Goal: Task Accomplishment & Management: Complete application form

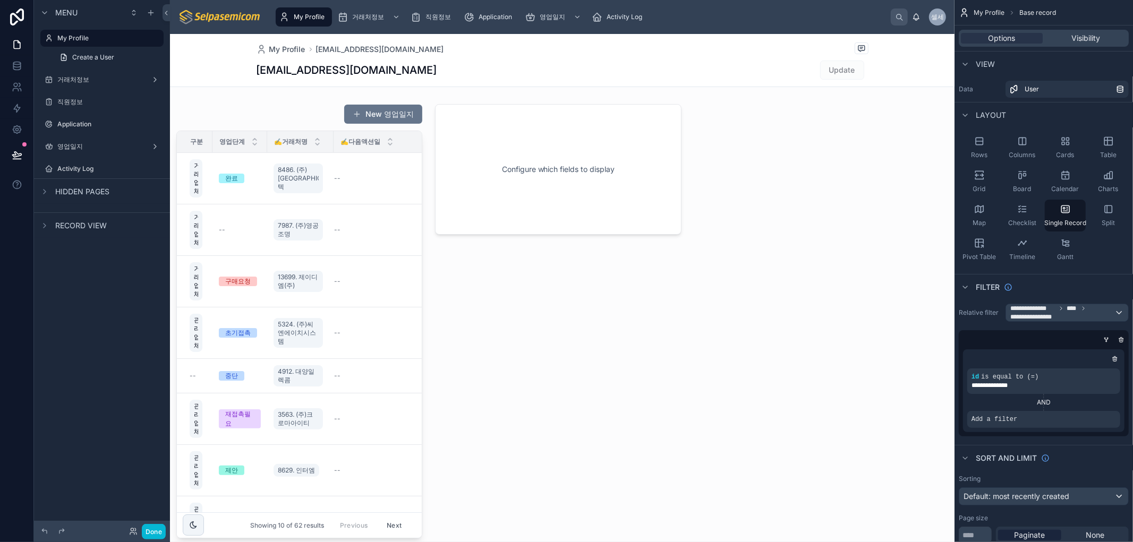
click at [575, 294] on div at bounding box center [562, 528] width 784 height 989
click at [755, 388] on div "New 영업일지 구분 영업단계 ✍️거래처명 ✍️다음액션일 거래업체 완료 8486. (주)포스텍 -- 거래업체 -- 7987. (주)영공조명 -…" at bounding box center [562, 321] width 784 height 443
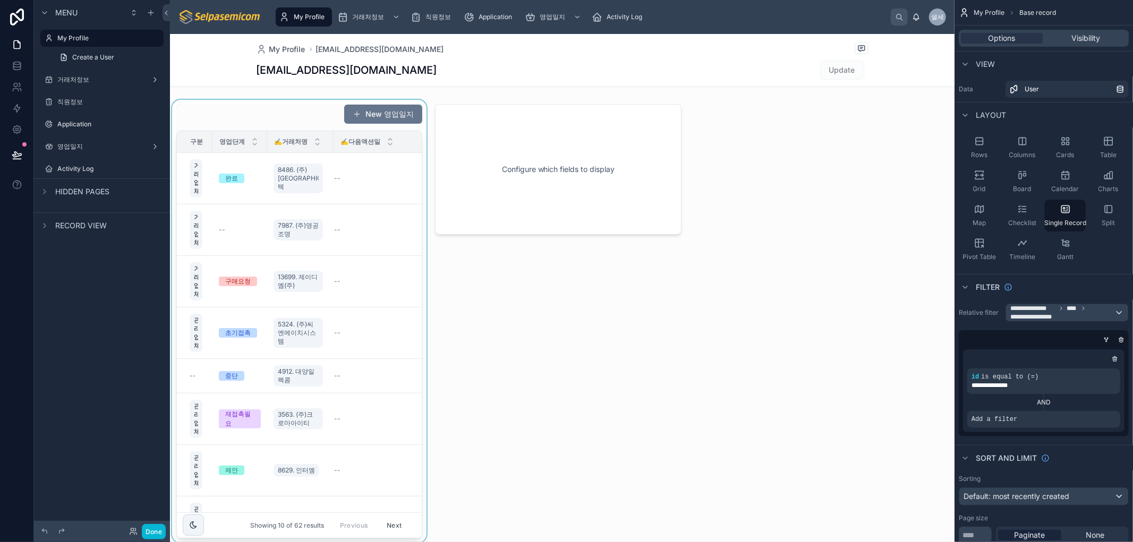
click at [288, 117] on div at bounding box center [299, 321] width 259 height 443
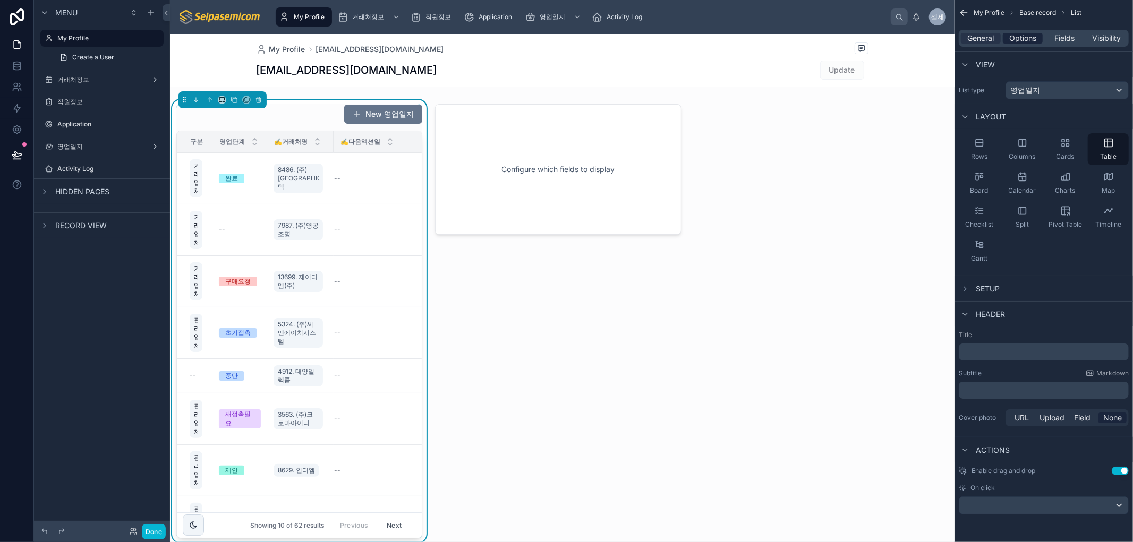
click at [1016, 37] on span "Options" at bounding box center [1022, 38] width 27 height 11
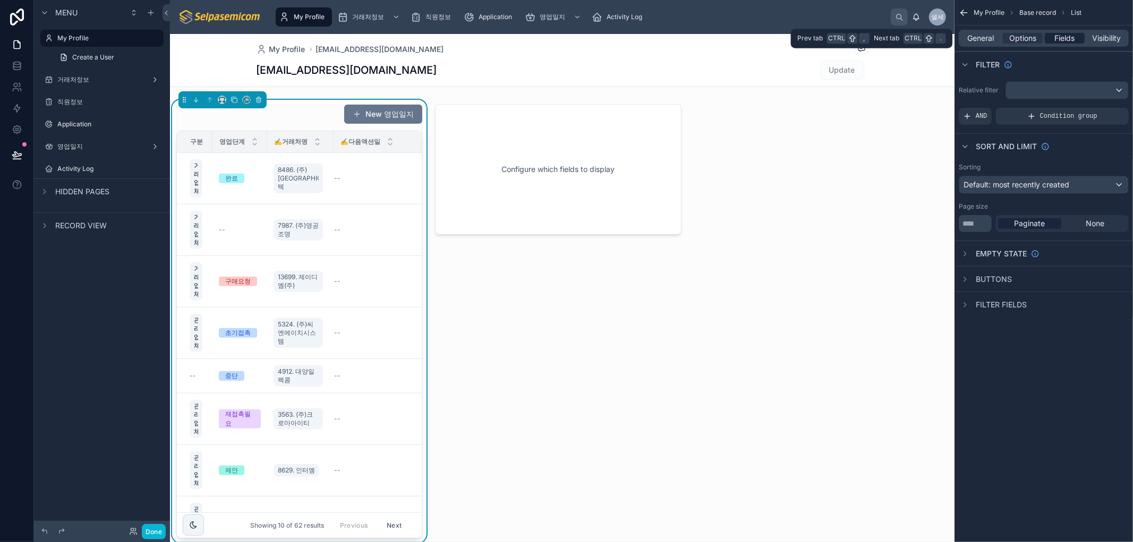
click at [1072, 35] on span "Fields" at bounding box center [1065, 38] width 20 height 11
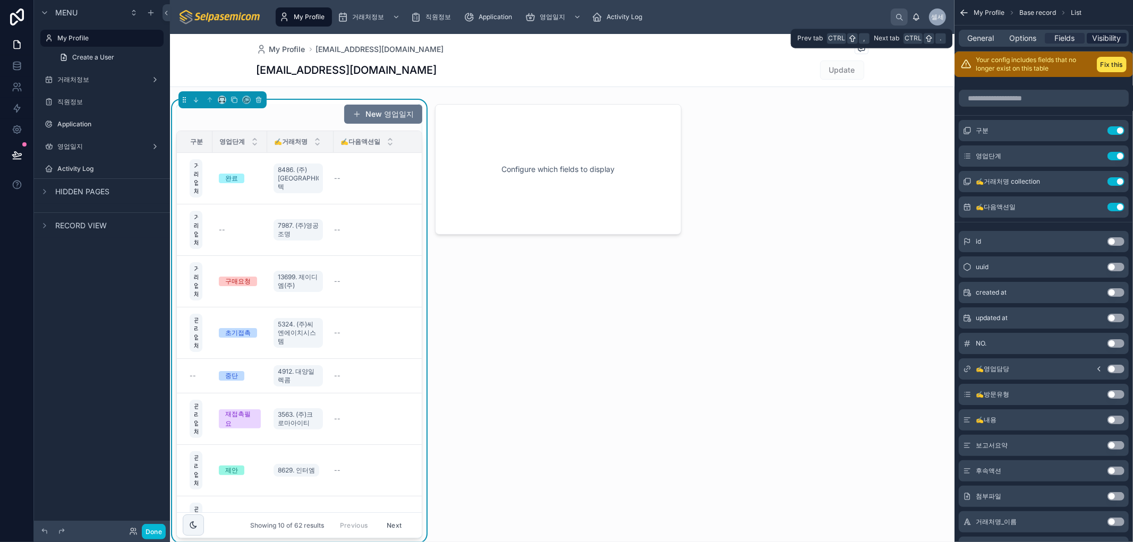
drag, startPoint x: 1106, startPoint y: 35, endPoint x: 1017, endPoint y: 32, distance: 89.2
click at [1106, 36] on span "Visibility" at bounding box center [1106, 38] width 29 height 11
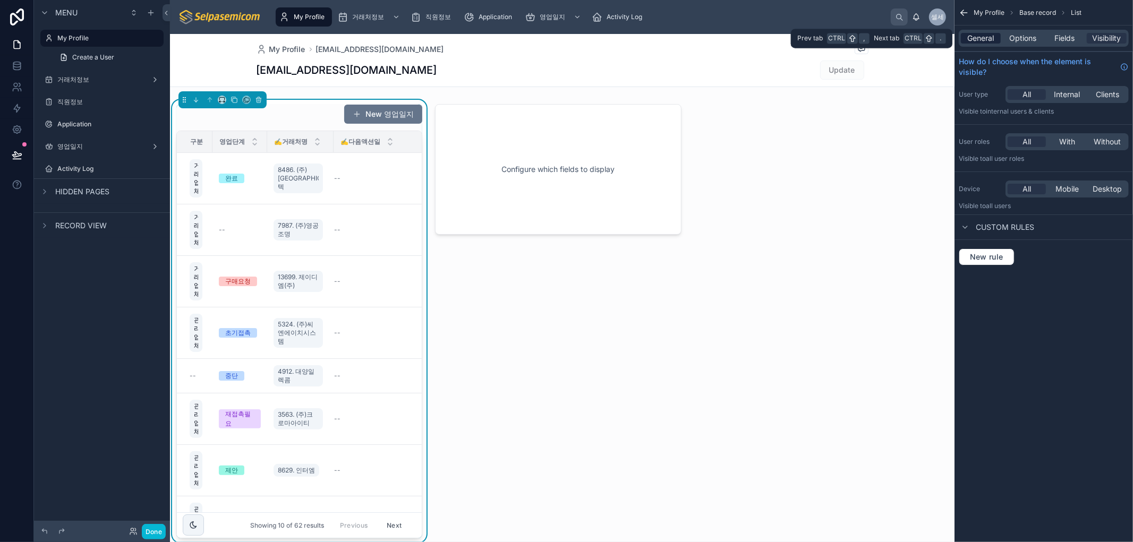
click at [978, 36] on span "General" at bounding box center [980, 38] width 27 height 11
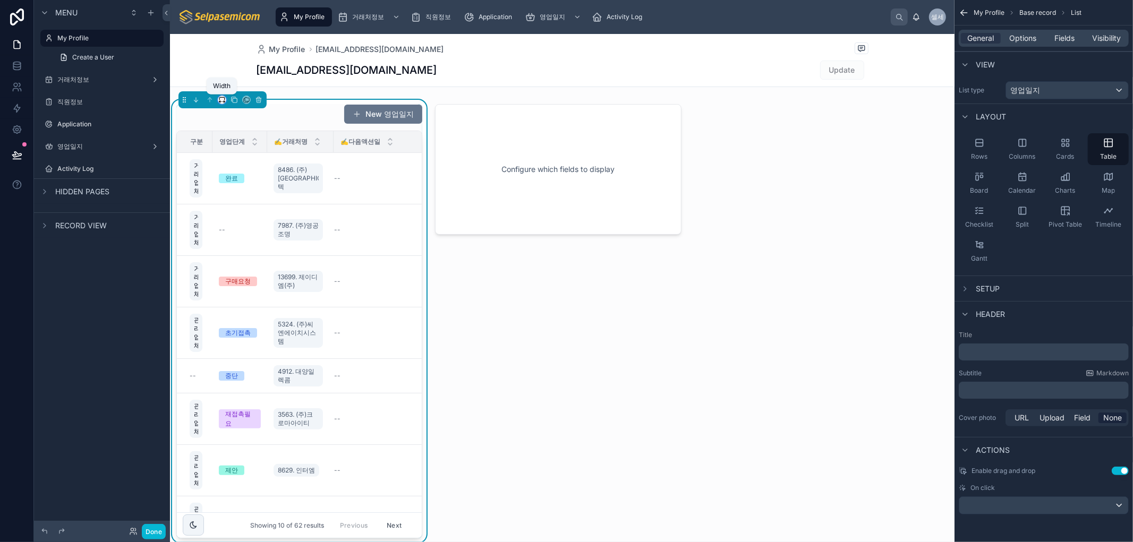
click at [223, 99] on icon at bounding box center [221, 99] width 7 height 7
click at [232, 192] on div "66%" at bounding box center [243, 200] width 46 height 19
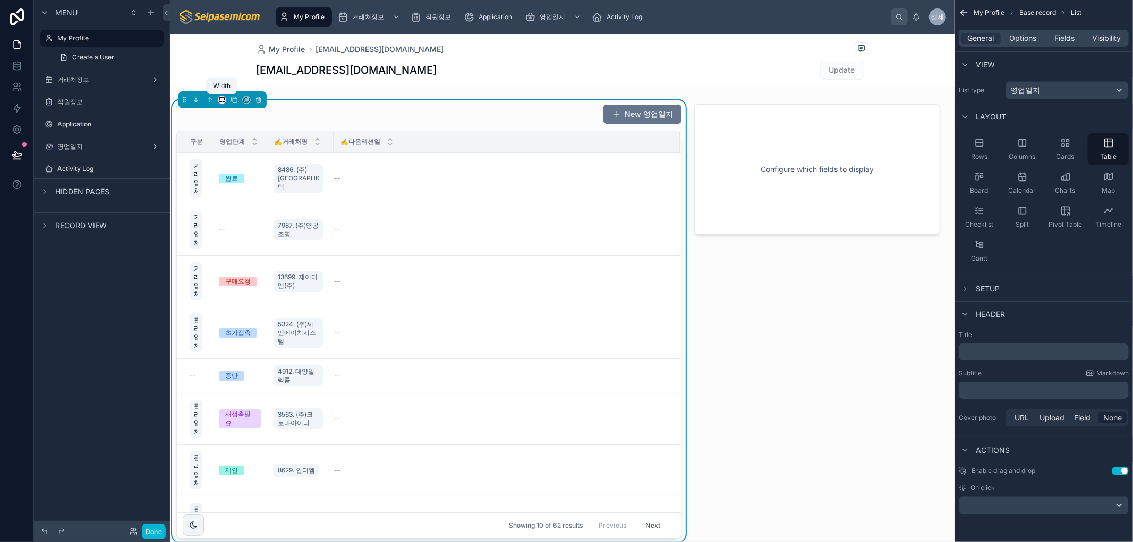
click at [224, 99] on icon at bounding box center [221, 98] width 5 height 3
click at [235, 173] on div "50%" at bounding box center [243, 180] width 46 height 19
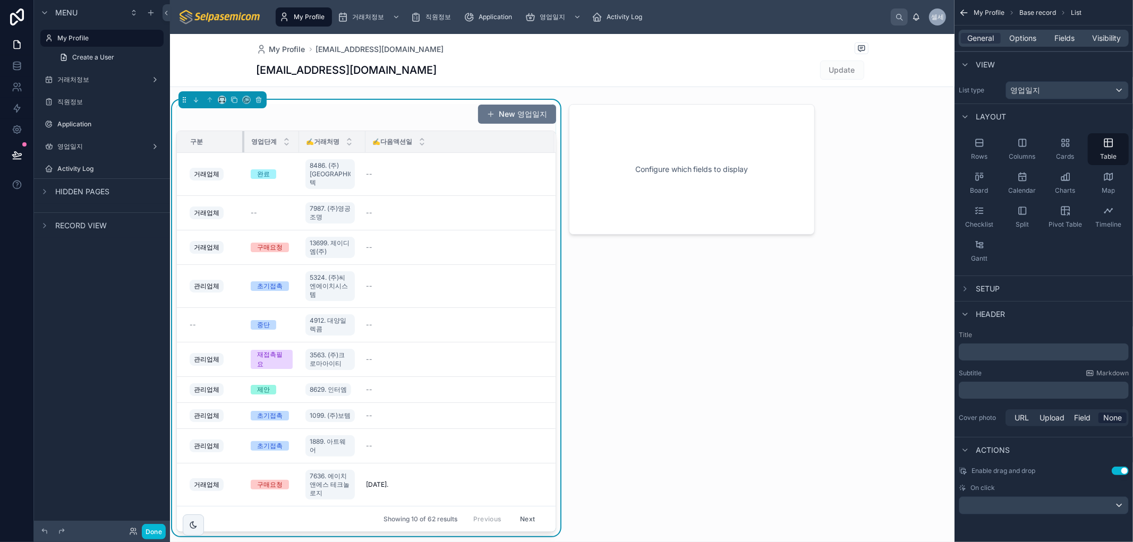
scroll to position [10, 0]
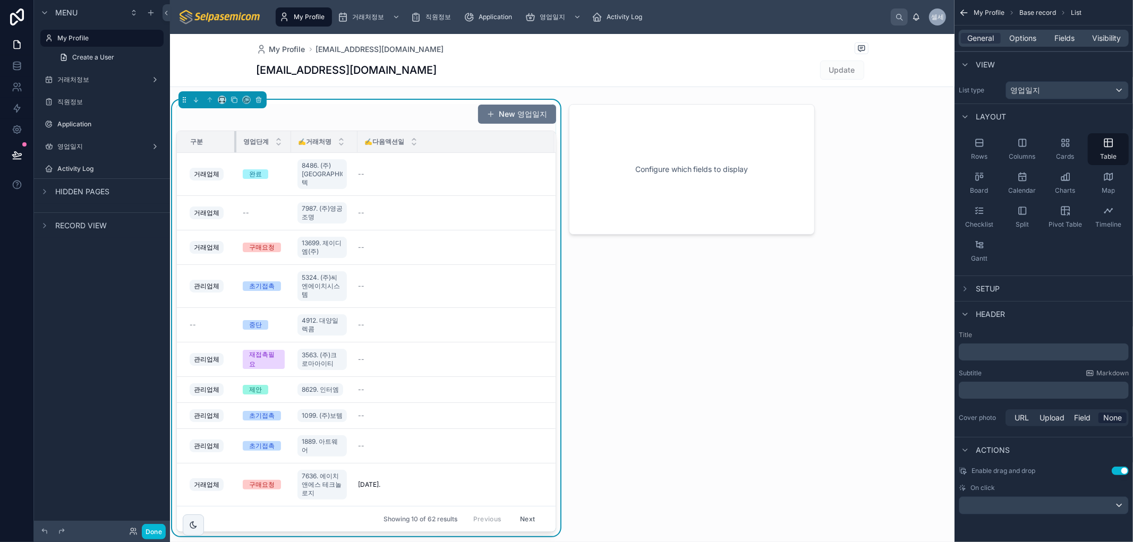
drag, startPoint x: 211, startPoint y: 145, endPoint x: 243, endPoint y: 146, distance: 32.4
click at [243, 146] on tr "구분 영업단계 ✍️거래처명 ✍️다음액션일" at bounding box center [366, 142] width 379 height 22
drag, startPoint x: 290, startPoint y: 141, endPoint x: 297, endPoint y: 144, distance: 7.9
click at [297, 144] on div at bounding box center [298, 141] width 4 height 21
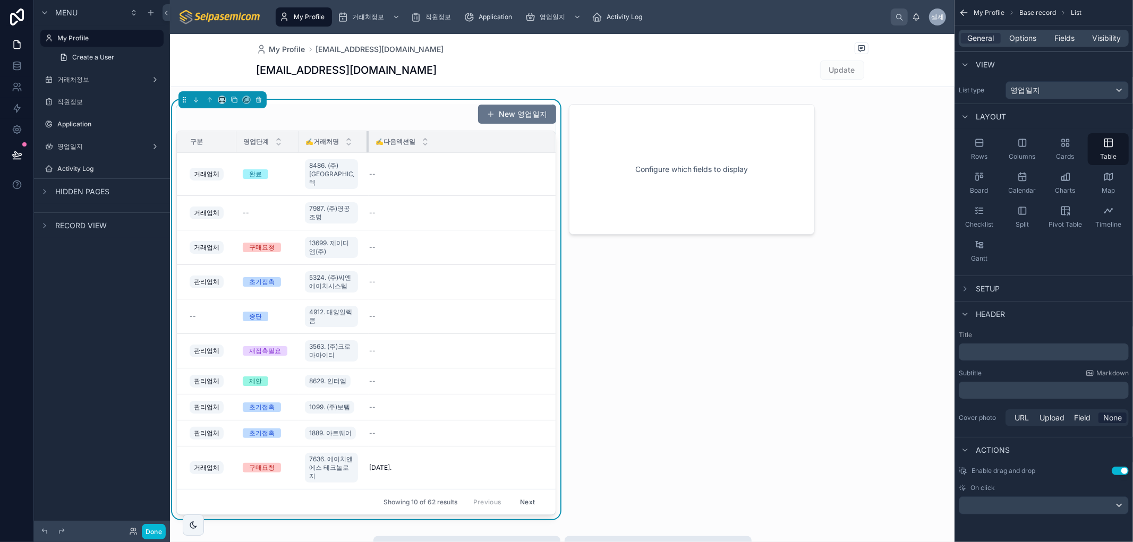
scroll to position [0, 0]
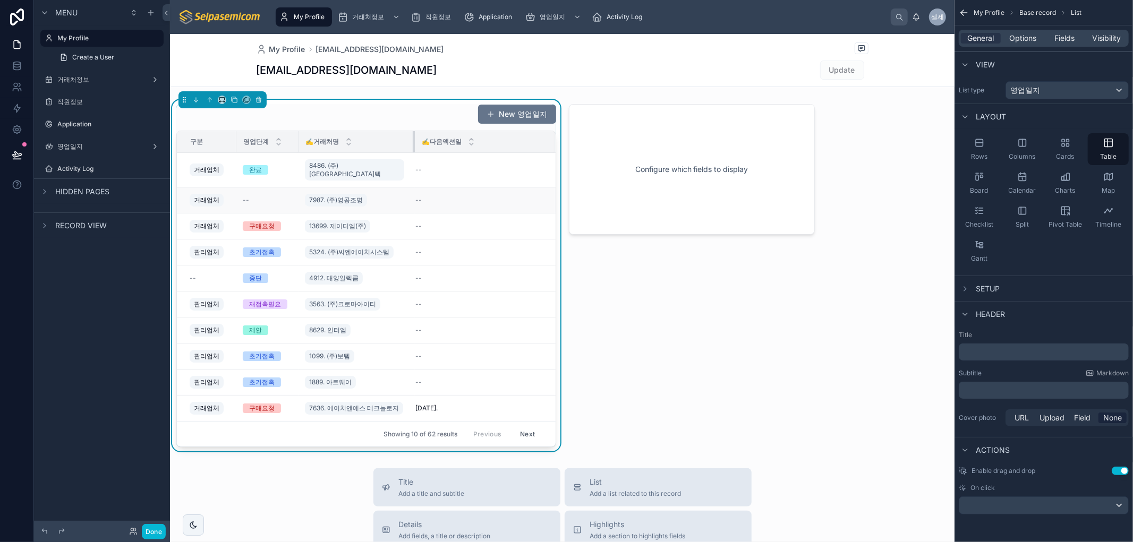
drag, startPoint x: 358, startPoint y: 144, endPoint x: 427, endPoint y: 194, distance: 85.2
click at [416, 183] on table "구분 영업단계 ✍️거래처명 ✍️다음액션일 거래업체 완료 8486. (주)포스텍 -- 거래업체 -- 7987. (주)영공조명 -- 거래업체 구매…" at bounding box center [366, 276] width 379 height 290
click at [218, 98] on icon at bounding box center [221, 99] width 7 height 7
click at [250, 161] on div "33%" at bounding box center [243, 160] width 33 height 13
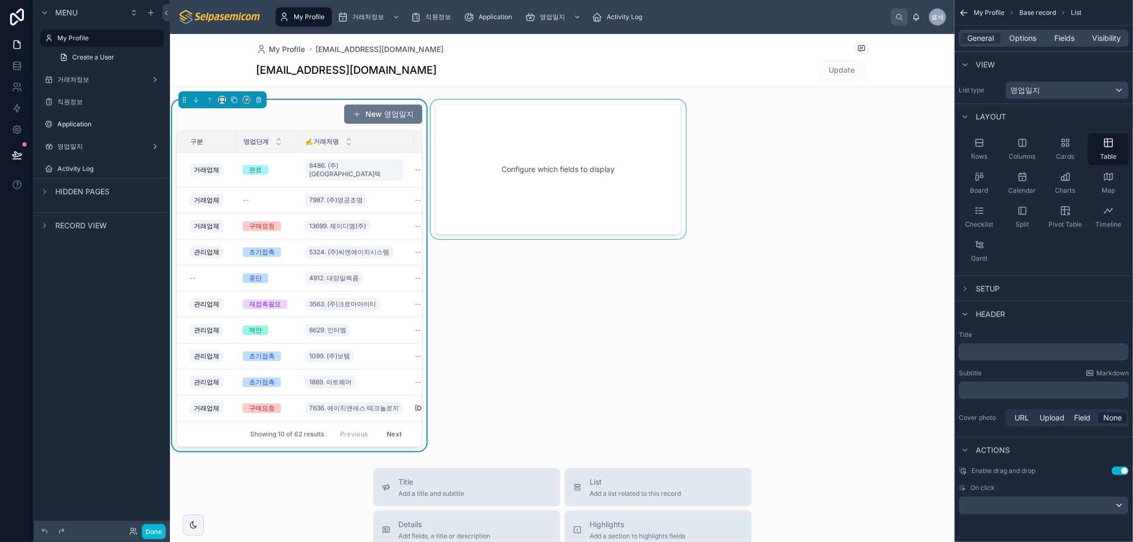
click at [581, 301] on div at bounding box center [558, 276] width 259 height 352
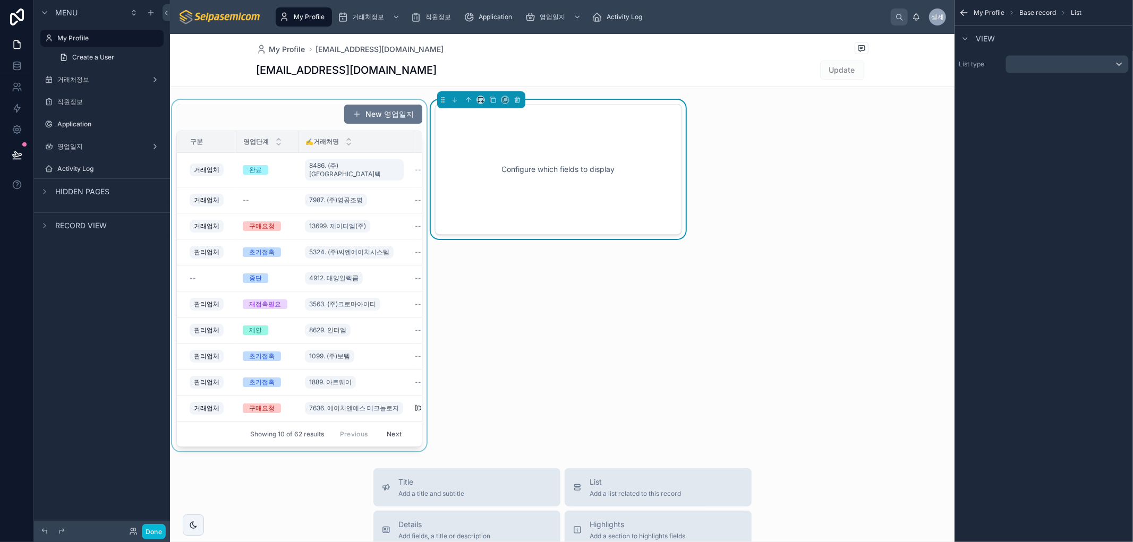
click at [272, 118] on div at bounding box center [299, 276] width 259 height 352
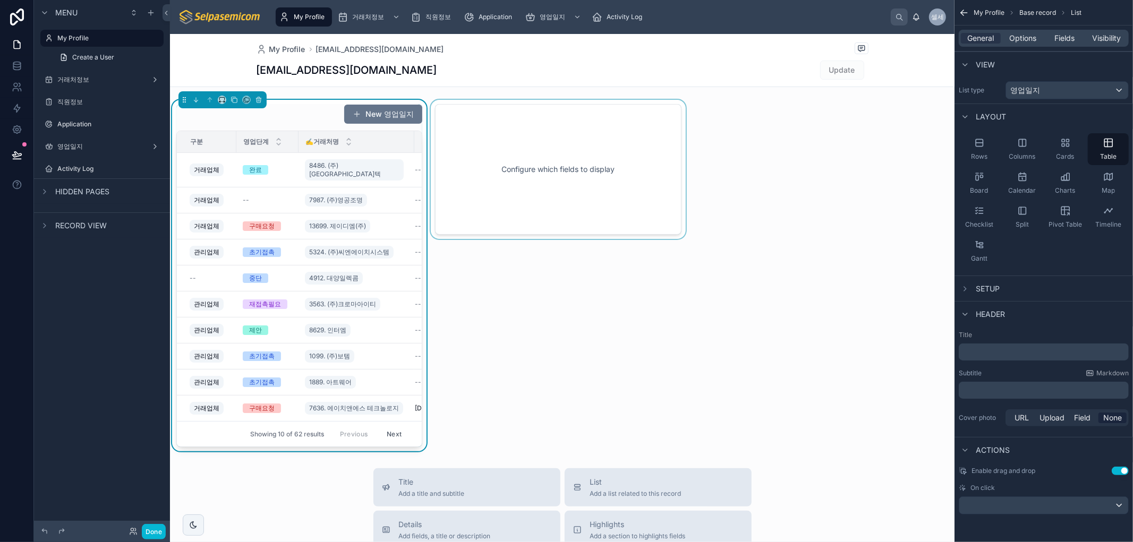
click at [895, 190] on div "New 영업일지 구분 영업단계 ✍️거래처명 ✍️다음액션일 거래업체 완료 8486. (주)포스텍 -- 거래업체 -- 7987. (주)영공조명 -…" at bounding box center [562, 276] width 784 height 352
click at [304, 112] on div "New 영업일지" at bounding box center [299, 114] width 246 height 20
drag, startPoint x: 967, startPoint y: 284, endPoint x: 972, endPoint y: 280, distance: 5.6
click at [967, 284] on div "scrollable content" at bounding box center [964, 288] width 13 height 13
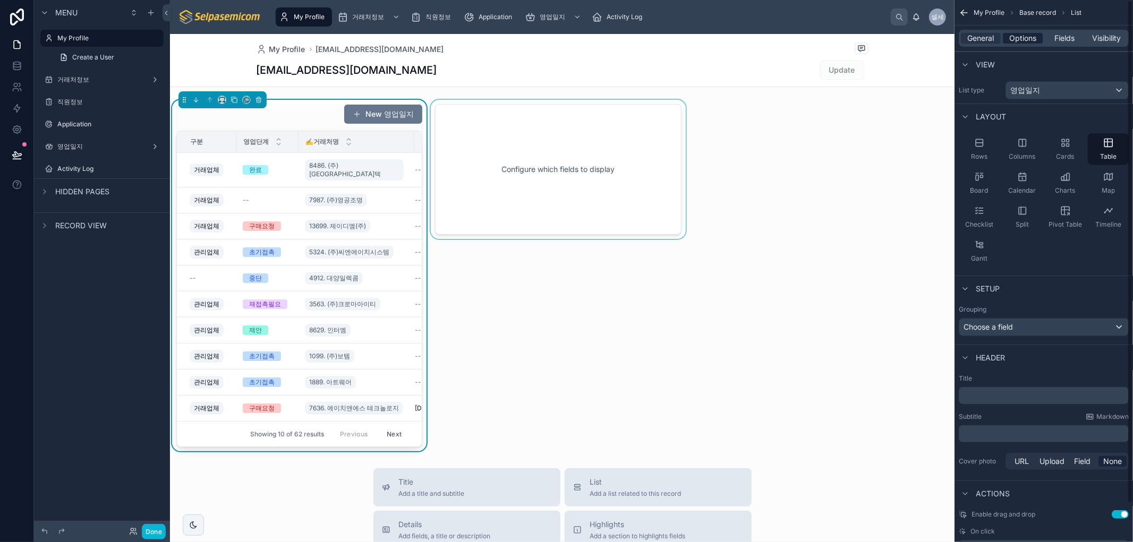
click at [1018, 34] on span "Options" at bounding box center [1022, 38] width 27 height 11
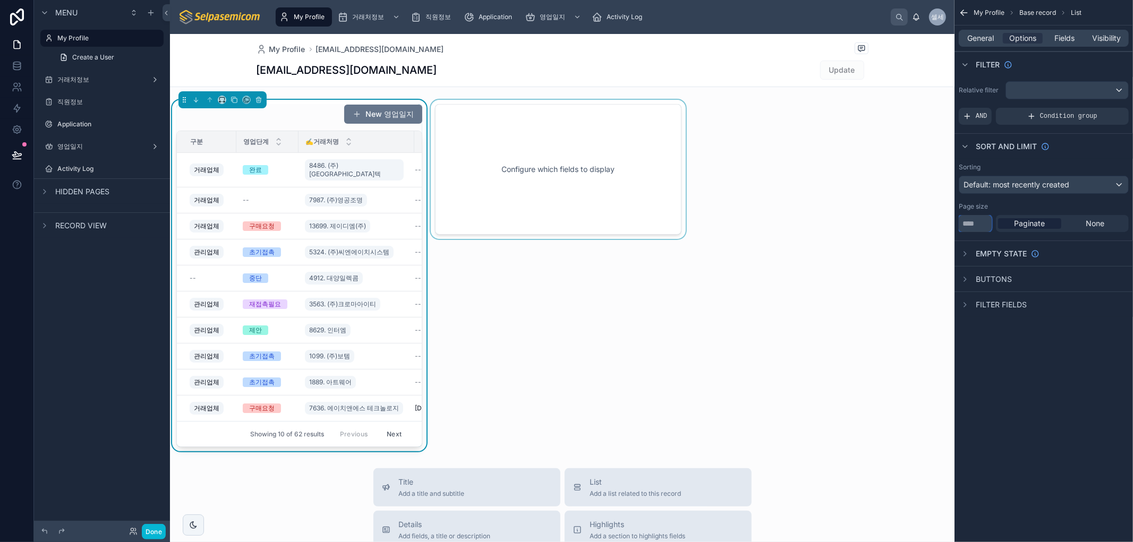
drag, startPoint x: 974, startPoint y: 224, endPoint x: 940, endPoint y: 225, distance: 34.0
click at [940, 225] on div "My Profile 거래처정보 직원정보 Application 영업일지 Activity Log 셀세 셀파 세미컴 My Profile [EMAIL…" at bounding box center [651, 271] width 963 height 542
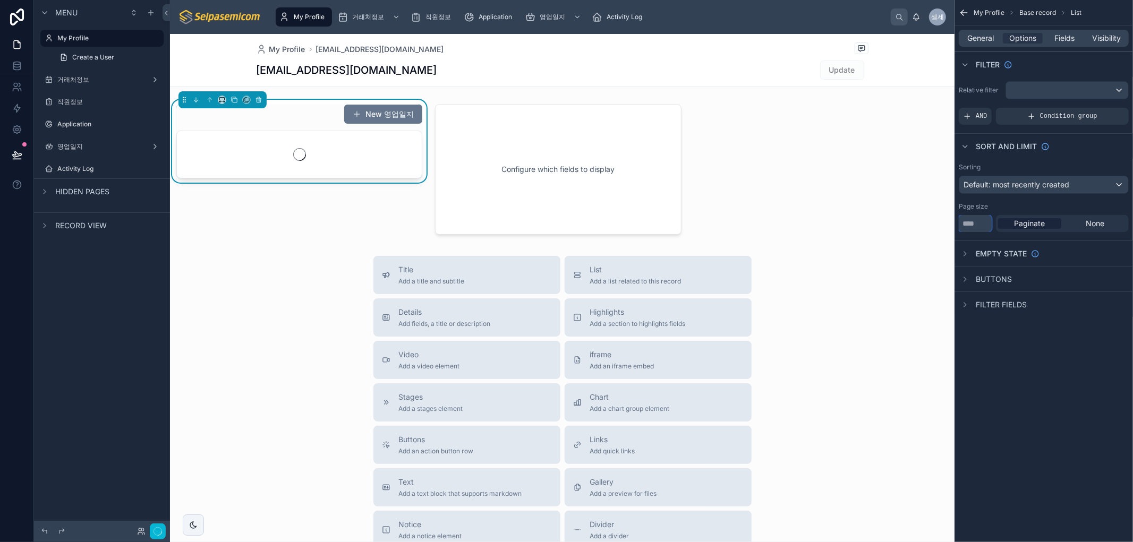
type input "*"
click at [1013, 399] on div "My Profile Base record List General Options Fields Visibility Filter Relative f…" at bounding box center [1043, 271] width 178 height 542
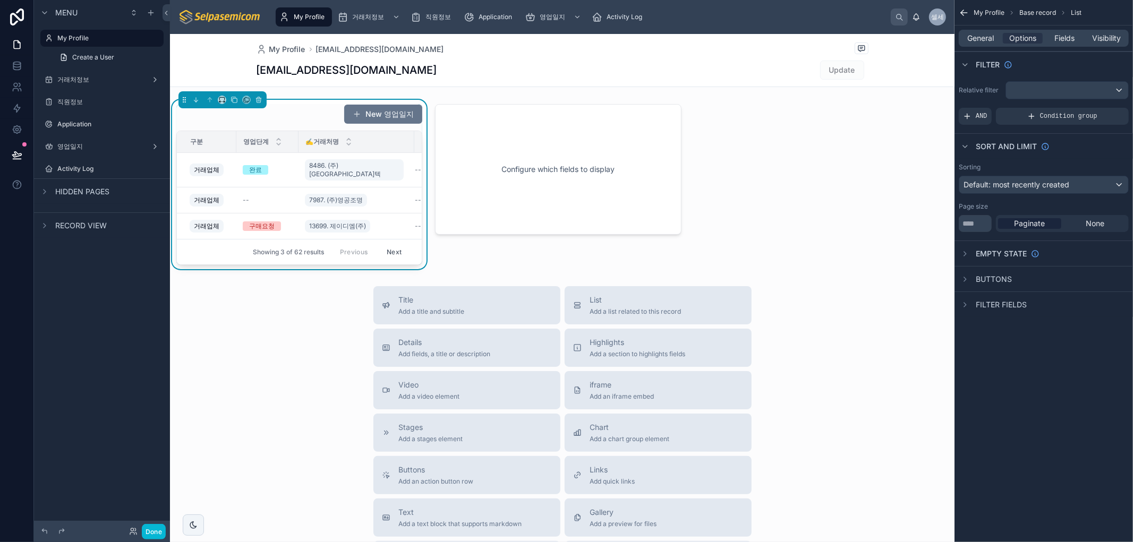
click at [869, 199] on div "New 영업일지 구분 영업단계 ✍️거래처명 ✍️다음액션일 거래업체 완료 8486. (주)포스텍 -- 거래업체 -- 7987. (주)영공조명 -…" at bounding box center [562, 184] width 784 height 169
click at [1020, 225] on span "Paginate" at bounding box center [1029, 223] width 31 height 11
click at [958, 255] on div "scrollable content" at bounding box center [964, 253] width 13 height 13
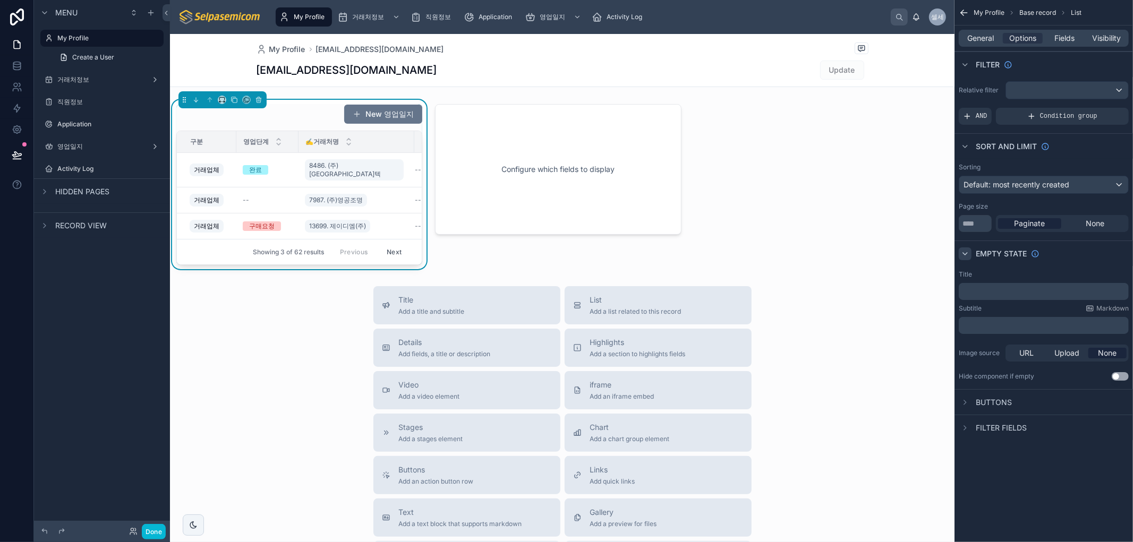
click at [961, 256] on icon "scrollable content" at bounding box center [965, 254] width 8 height 8
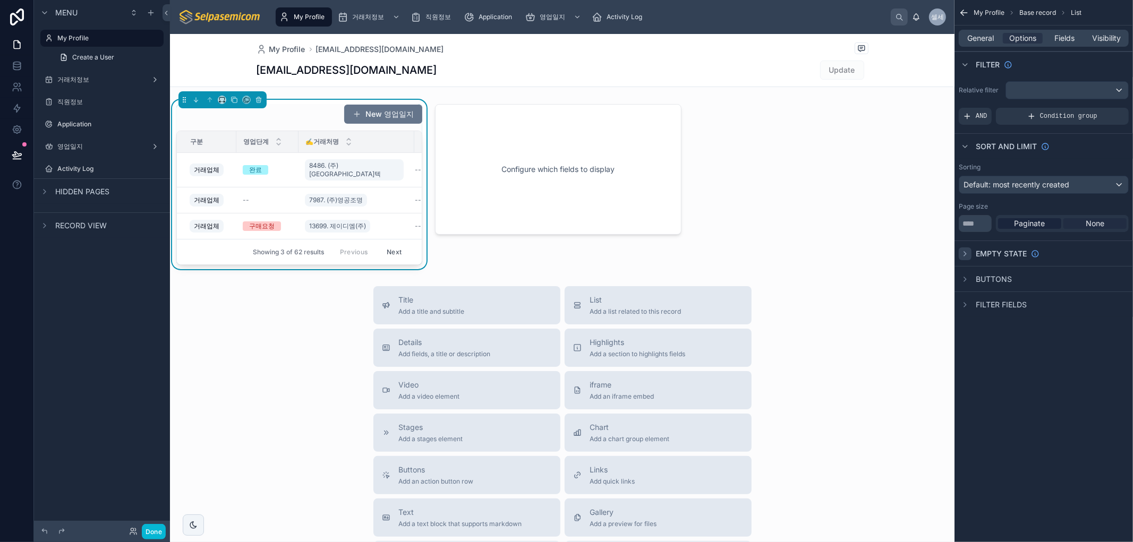
click at [1090, 222] on span "None" at bounding box center [1094, 223] width 19 height 11
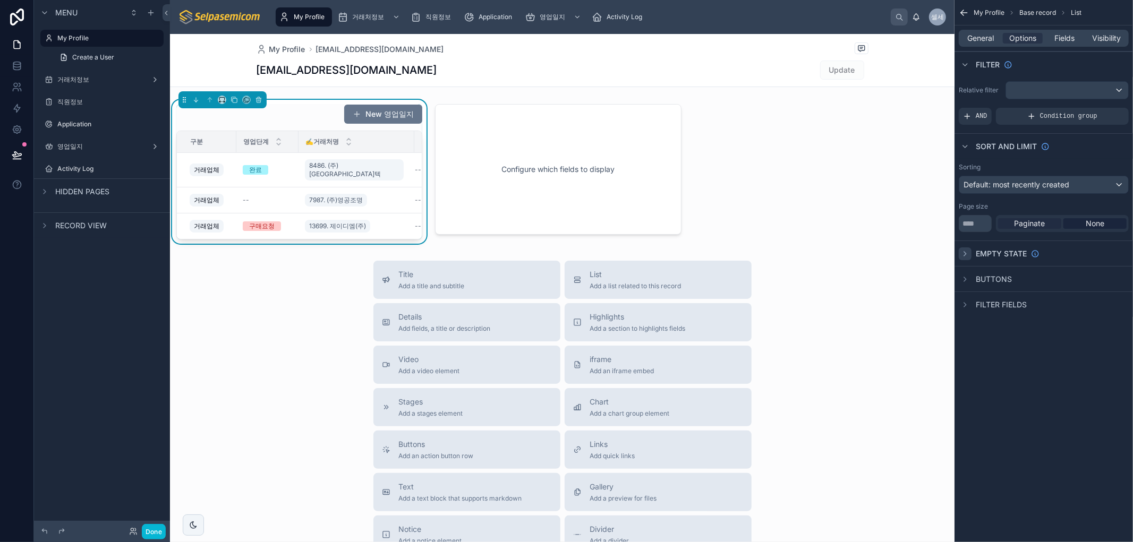
click at [1041, 226] on span "Paginate" at bounding box center [1029, 223] width 31 height 11
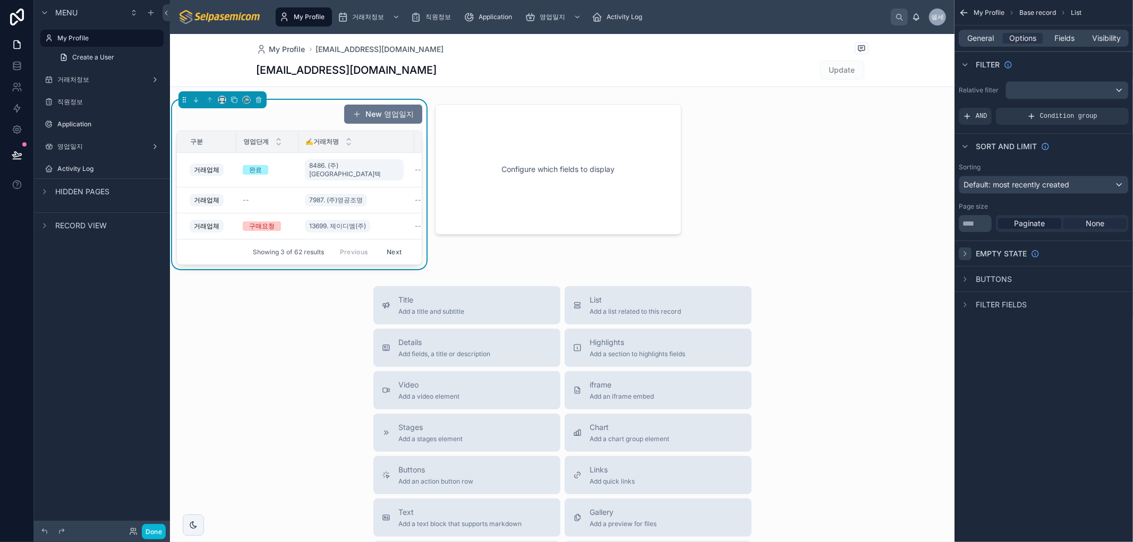
click at [1097, 226] on span "None" at bounding box center [1094, 223] width 19 height 11
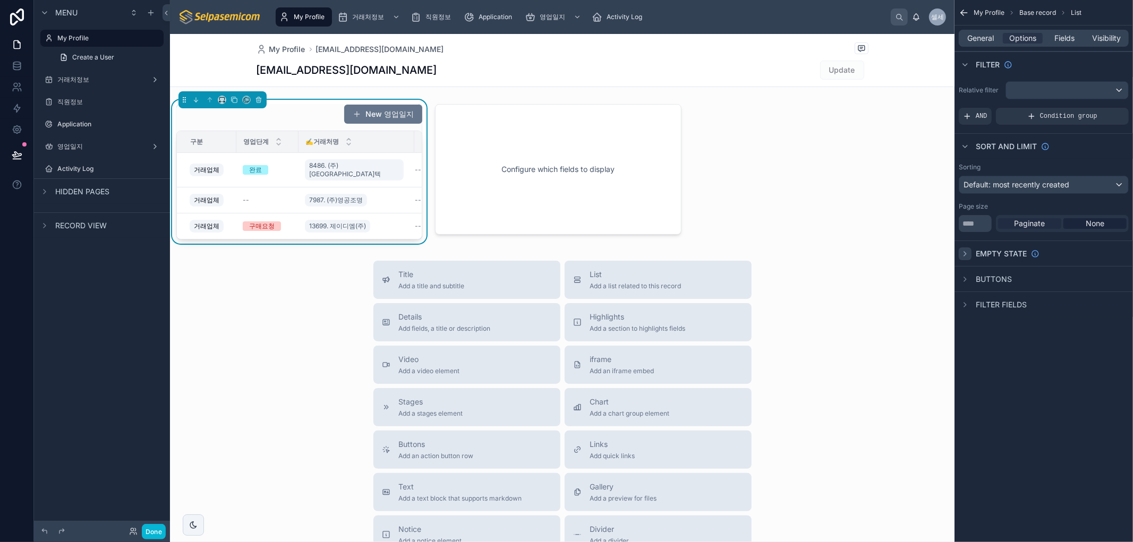
click at [1043, 226] on span "Paginate" at bounding box center [1029, 223] width 31 height 11
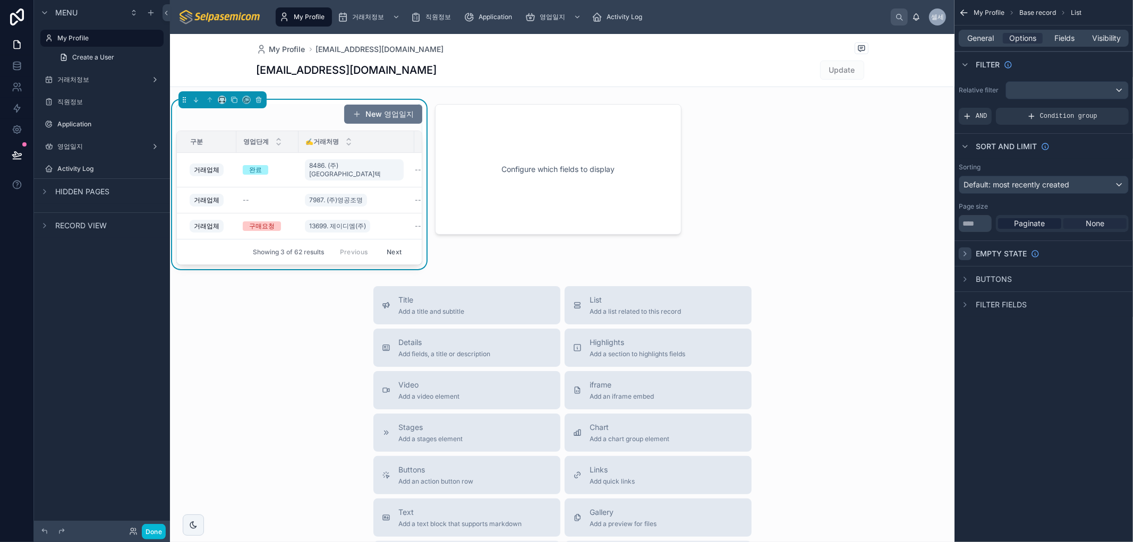
click at [1089, 221] on span "None" at bounding box center [1094, 223] width 19 height 11
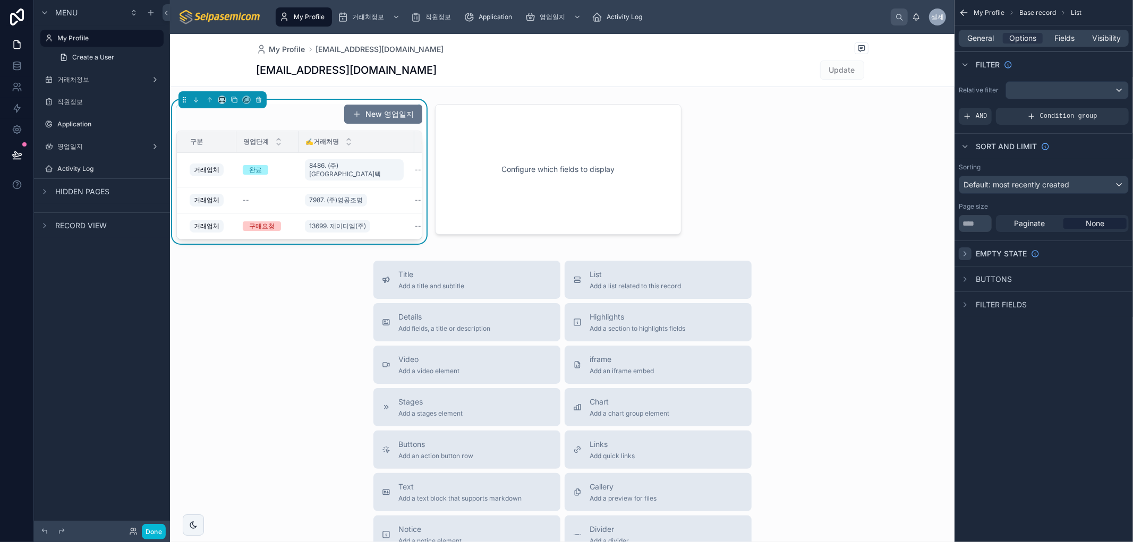
click at [765, 119] on div "New 영업일지 구분 영업단계 ✍️거래처명 ✍️다음액션일 거래업체 완료 8486. (주)포스텍 -- 거래업체 -- 7987. (주)영공조명 -…" at bounding box center [562, 172] width 784 height 144
click at [216, 402] on div "Title Add a title and subtitle List Add a list related to this record Details A…" at bounding box center [562, 450] width 784 height 378
click at [899, 413] on div "Title Add a title and subtitle List Add a list related to this record Details A…" at bounding box center [562, 450] width 784 height 378
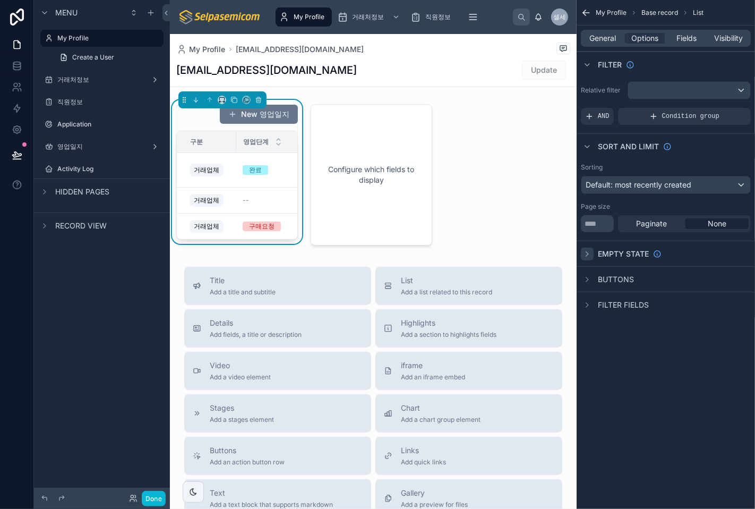
click at [447, 152] on div "New 영업일지 구분 영업단계 ✍️거래처명 ✍️다음액션일 거래업체 완료 8486. (주)포스텍 -- 거래업체 -- 7987. (주)영공조명 -…" at bounding box center [373, 175] width 407 height 150
click at [147, 498] on button "Done" at bounding box center [154, 498] width 24 height 15
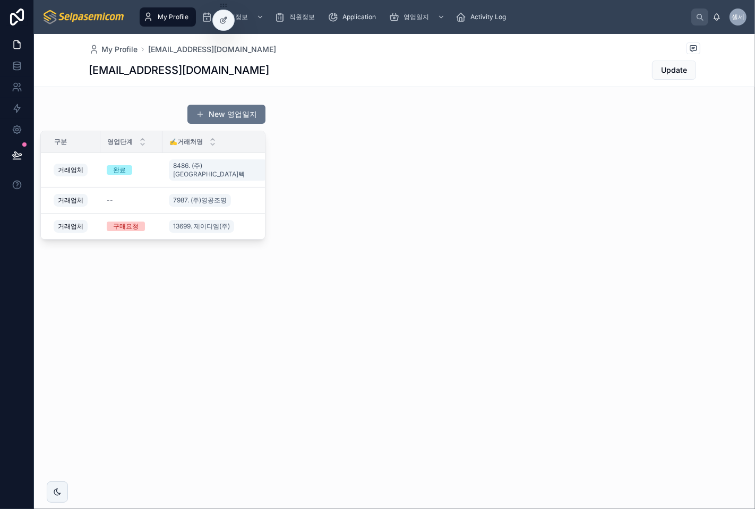
click at [306, 402] on div "My Profile [EMAIL_ADDRESS][DOMAIN_NAME] [EMAIL_ADDRESS][DOMAIN_NAME] Update New…" at bounding box center [394, 271] width 721 height 475
click at [391, 135] on div at bounding box center [391, 172] width 238 height 144
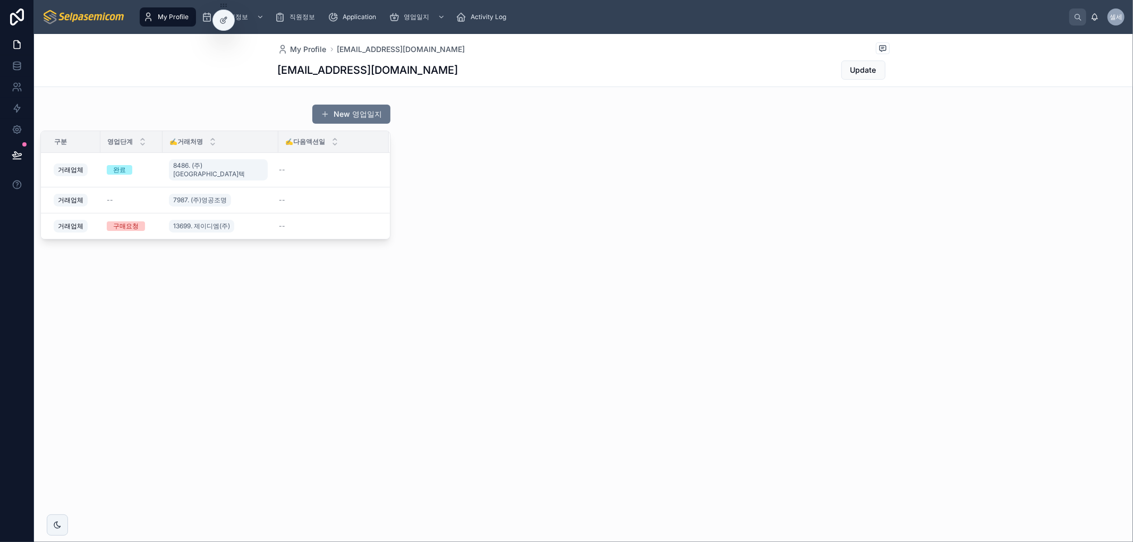
click at [522, 354] on div "My Profile [EMAIL_ADDRESS][DOMAIN_NAME] [EMAIL_ADDRESS][DOMAIN_NAME] Update New…" at bounding box center [583, 288] width 1099 height 508
click at [218, 19] on div at bounding box center [223, 20] width 21 height 20
click at [385, 405] on div "My Profile [EMAIL_ADDRESS][DOMAIN_NAME] [EMAIL_ADDRESS][DOMAIN_NAME] Update New…" at bounding box center [583, 288] width 1099 height 508
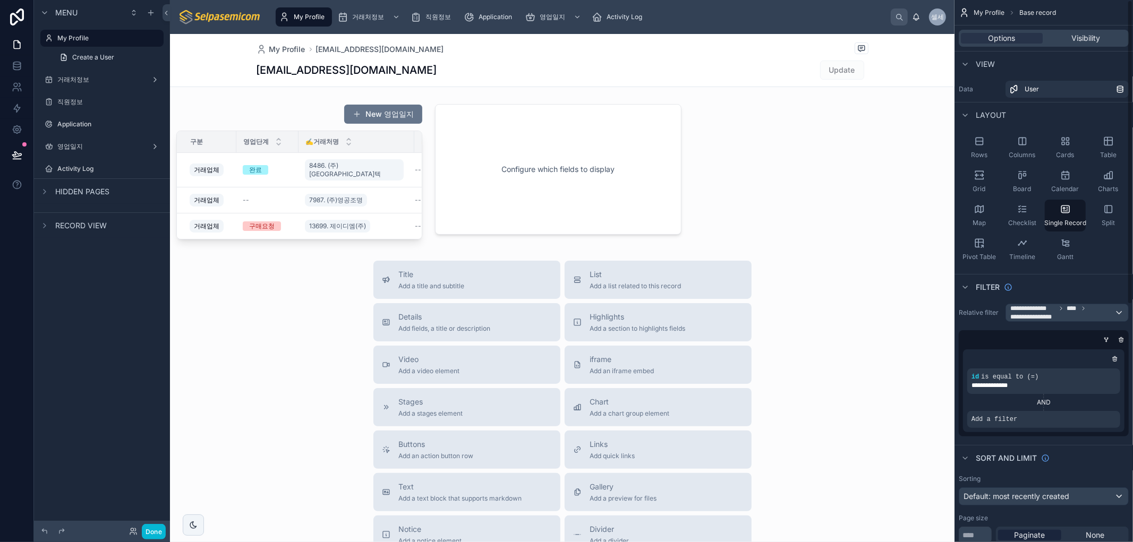
click at [269, 123] on div at bounding box center [562, 379] width 784 height 690
click at [802, 178] on div "New 영업일지 구분 영업단계 ✍️거래처명 ✍️다음액션일 거래업체 완료 8486. (주)포스텍 -- 거래업체 -- 7987. (주)영공조명 -…" at bounding box center [562, 172] width 784 height 144
click at [999, 39] on span "Options" at bounding box center [1001, 38] width 27 height 11
click at [247, 129] on div at bounding box center [299, 172] width 259 height 144
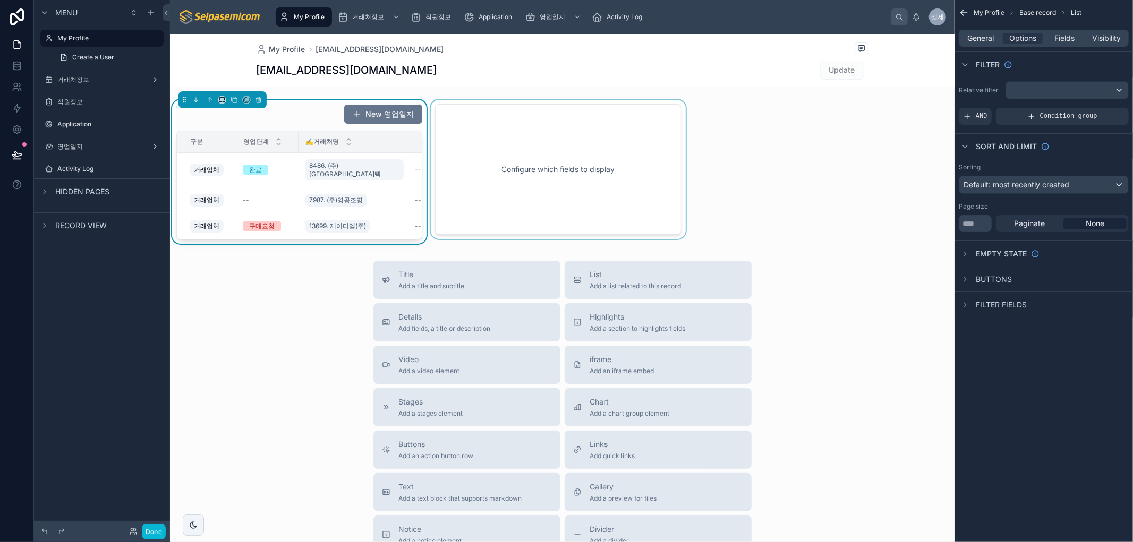
click at [594, 130] on div at bounding box center [558, 172] width 259 height 144
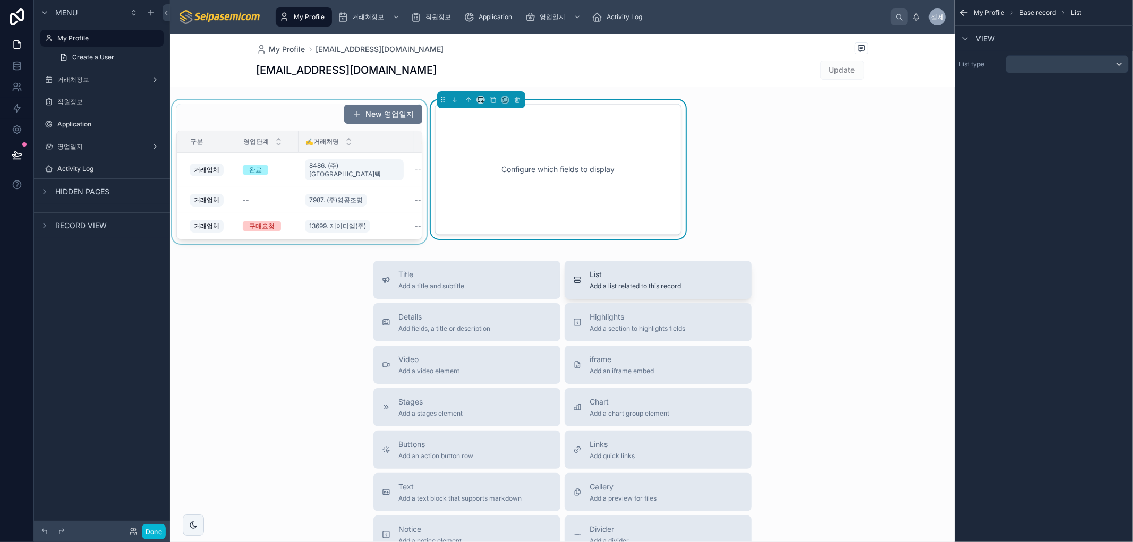
click at [623, 284] on span "Add a list related to this record" at bounding box center [635, 286] width 91 height 8
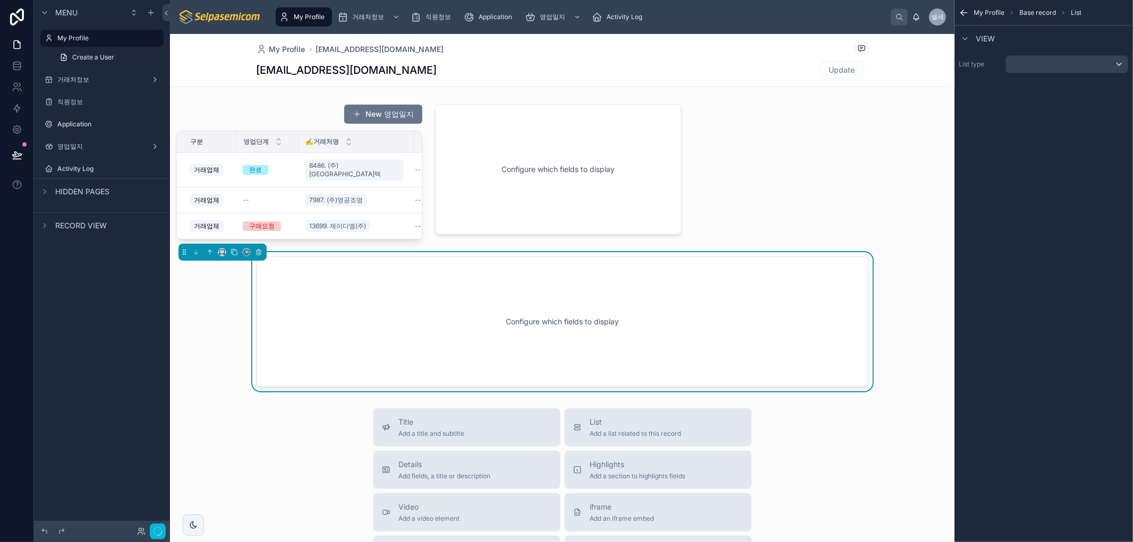
scroll to position [34, 0]
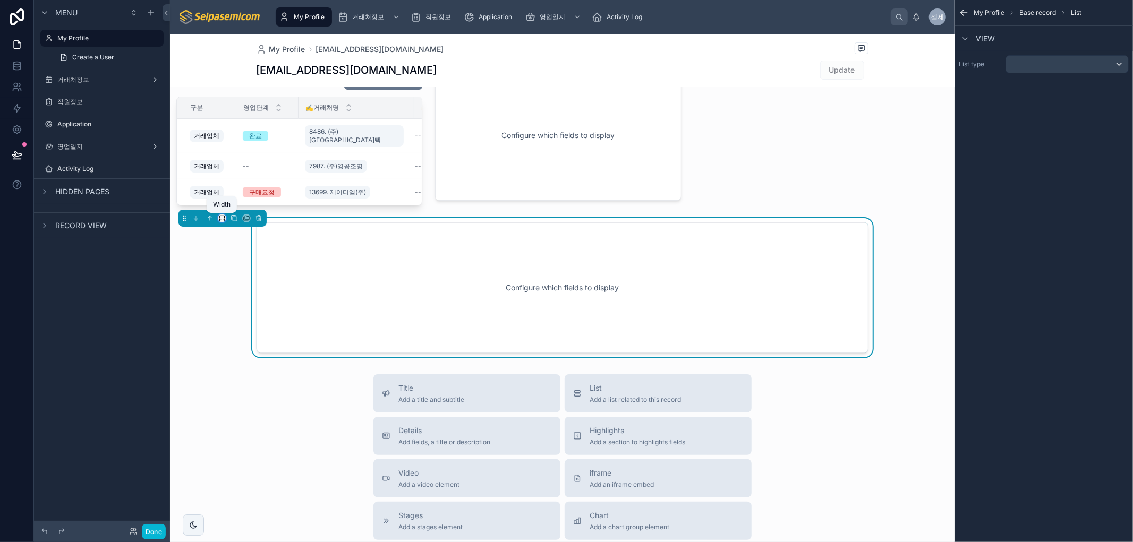
click at [219, 219] on icon at bounding box center [221, 218] width 7 height 7
click at [235, 282] on span "33%" at bounding box center [235, 278] width 17 height 13
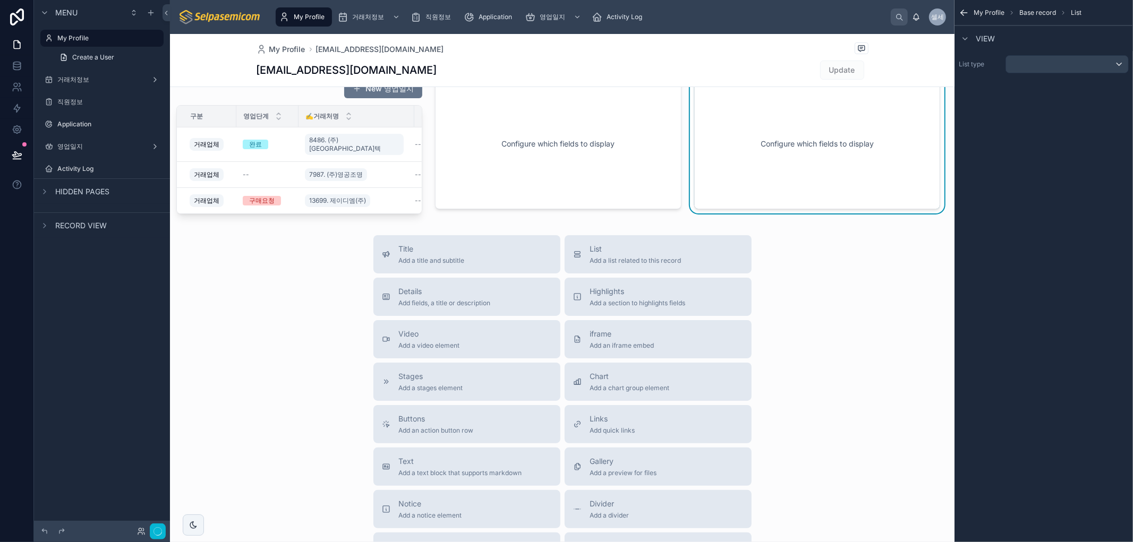
scroll to position [0, 0]
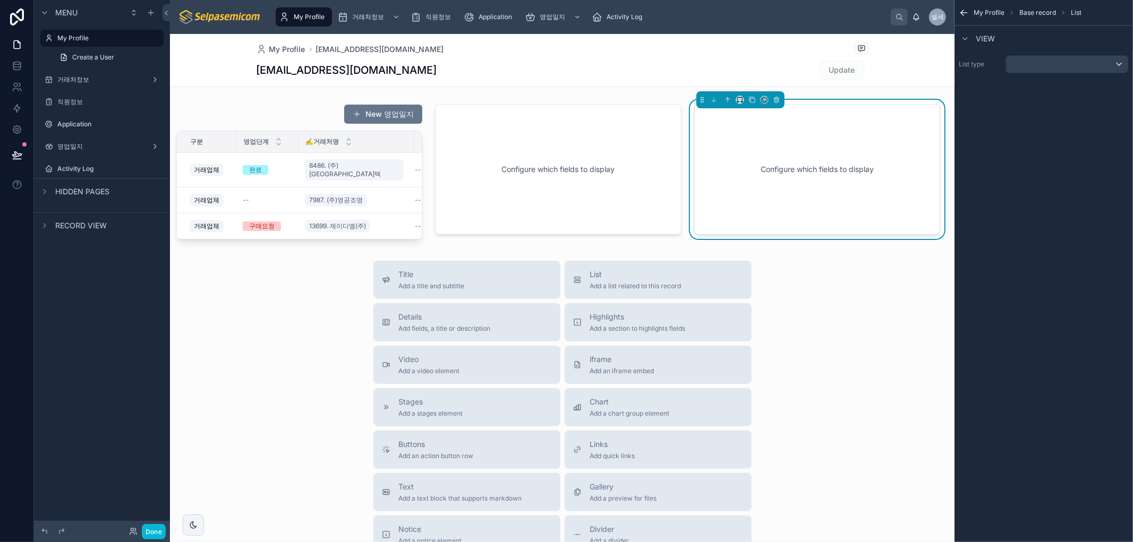
click at [838, 338] on div "Title Add a title and subtitle List Add a list related to this record Details A…" at bounding box center [562, 450] width 784 height 378
click at [771, 168] on div "Configure which fields to display" at bounding box center [817, 170] width 211 height 96
drag, startPoint x: 989, startPoint y: 126, endPoint x: 980, endPoint y: 55, distance: 72.2
click at [989, 126] on div "My Profile Base record List View List type" at bounding box center [1043, 271] width 178 height 542
click at [969, 38] on div "scrollable content" at bounding box center [964, 38] width 13 height 13
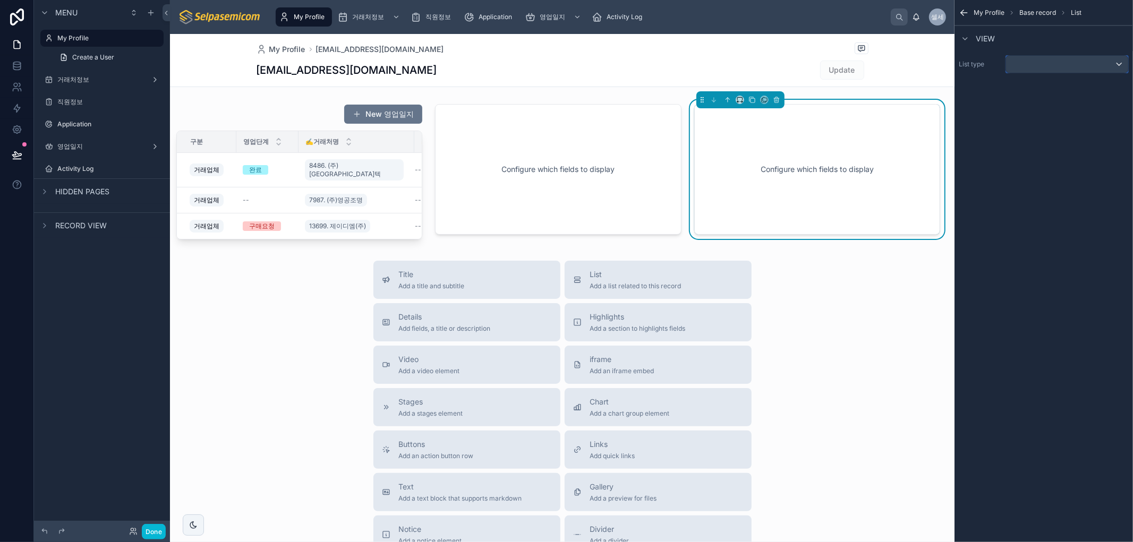
click at [1050, 62] on div "scrollable content" at bounding box center [1067, 64] width 122 height 17
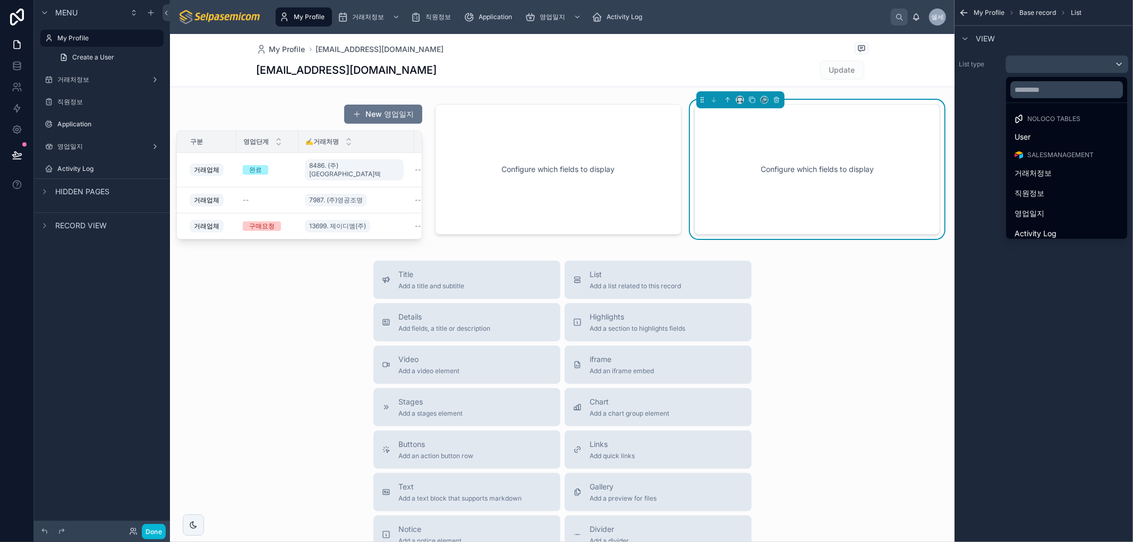
drag, startPoint x: 1064, startPoint y: 64, endPoint x: 1052, endPoint y: 72, distance: 13.8
click at [1064, 64] on div "scrollable content" at bounding box center [566, 271] width 1133 height 542
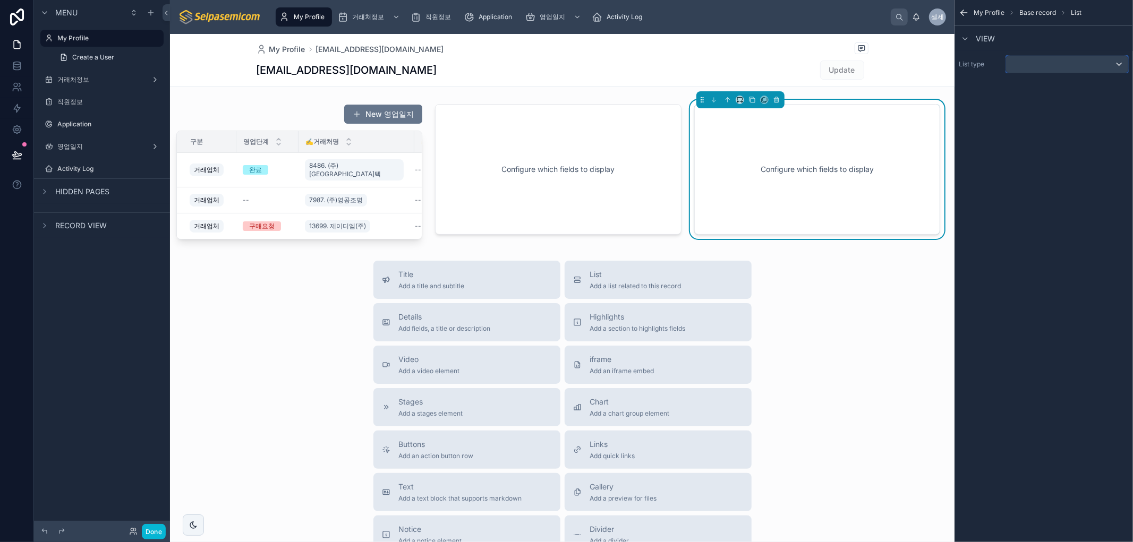
click at [1070, 56] on div "scrollable content" at bounding box center [1067, 64] width 122 height 17
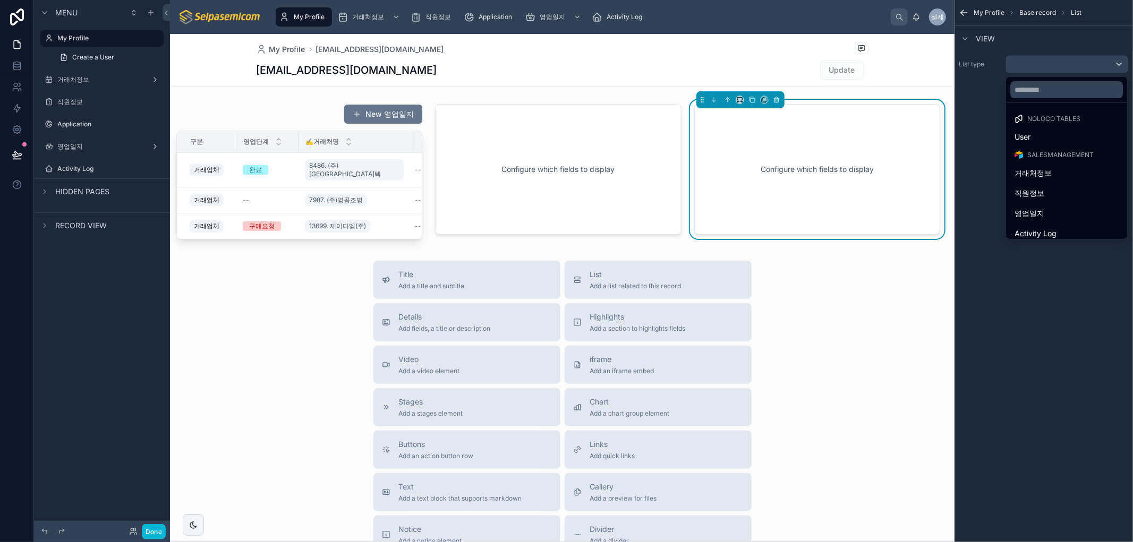
drag, startPoint x: 1074, startPoint y: 45, endPoint x: 1125, endPoint y: 44, distance: 50.5
click at [1075, 45] on div "scrollable content" at bounding box center [566, 271] width 1133 height 542
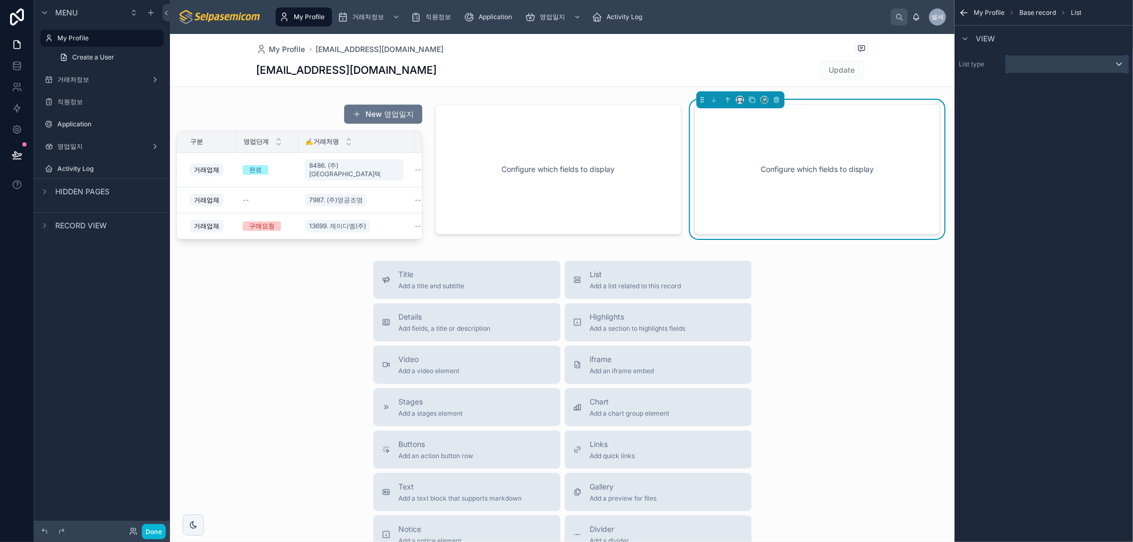
click at [1060, 58] on div "scrollable content" at bounding box center [1067, 64] width 122 height 17
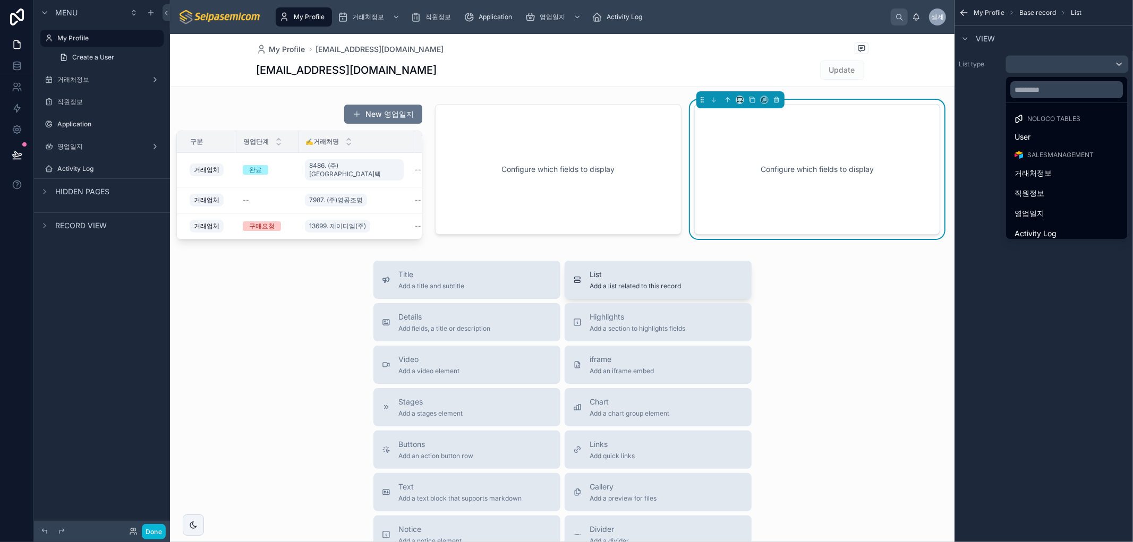
drag, startPoint x: 858, startPoint y: 297, endPoint x: 726, endPoint y: 269, distance: 134.3
click at [858, 298] on div "Title Add a title and subtitle List Add a list related to this record Details A…" at bounding box center [562, 450] width 784 height 378
click at [415, 173] on div at bounding box center [299, 172] width 259 height 144
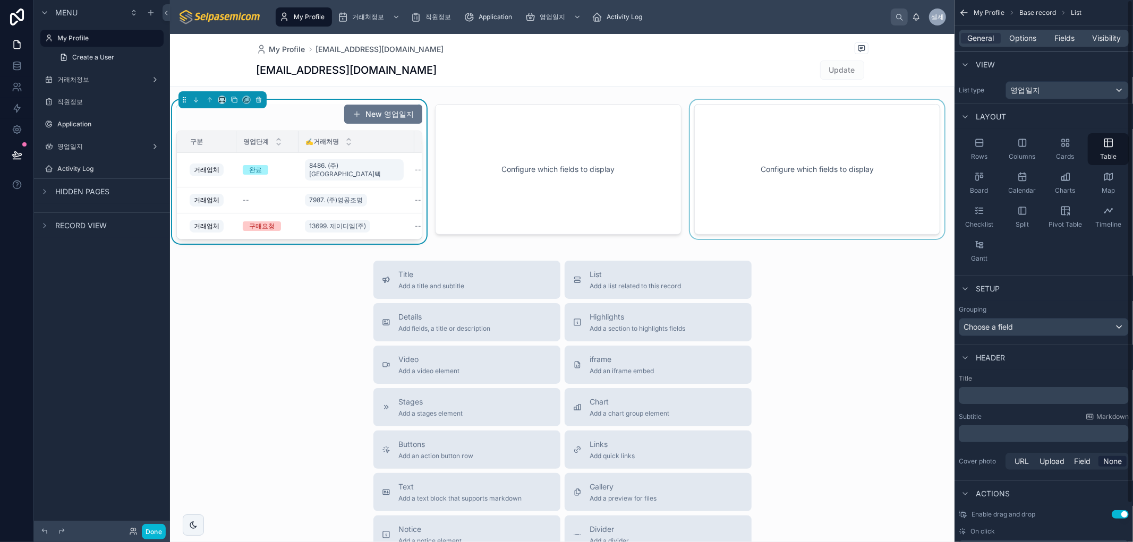
click at [771, 133] on div at bounding box center [817, 172] width 259 height 144
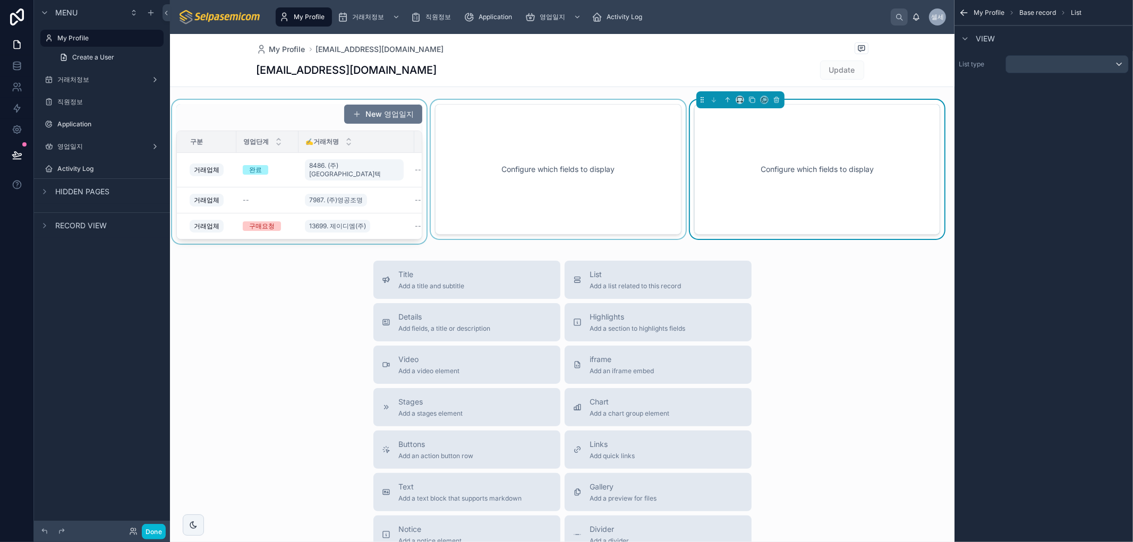
click at [580, 158] on div at bounding box center [558, 172] width 259 height 144
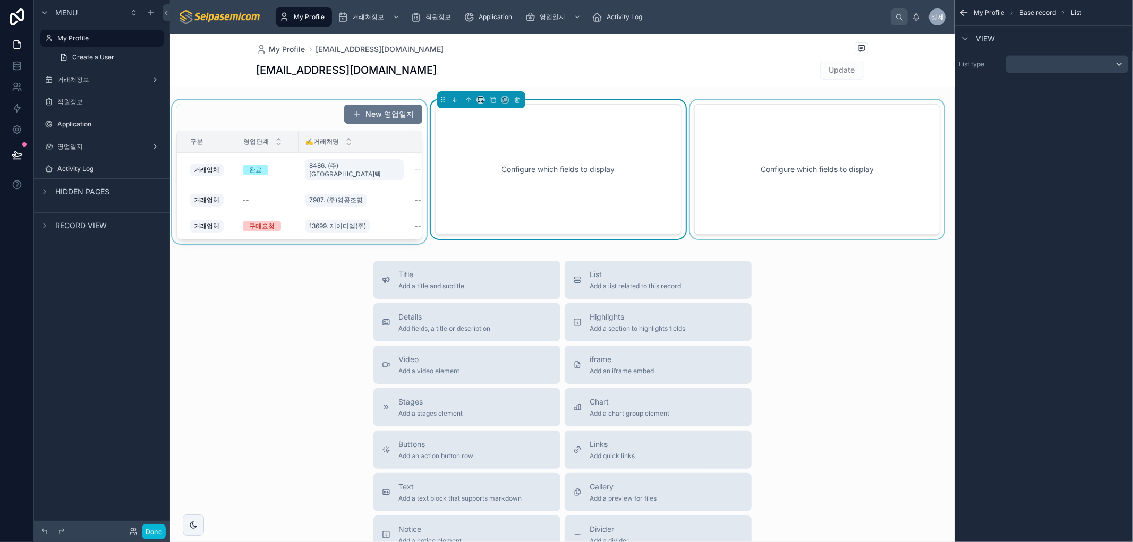
click at [299, 109] on div at bounding box center [299, 172] width 259 height 144
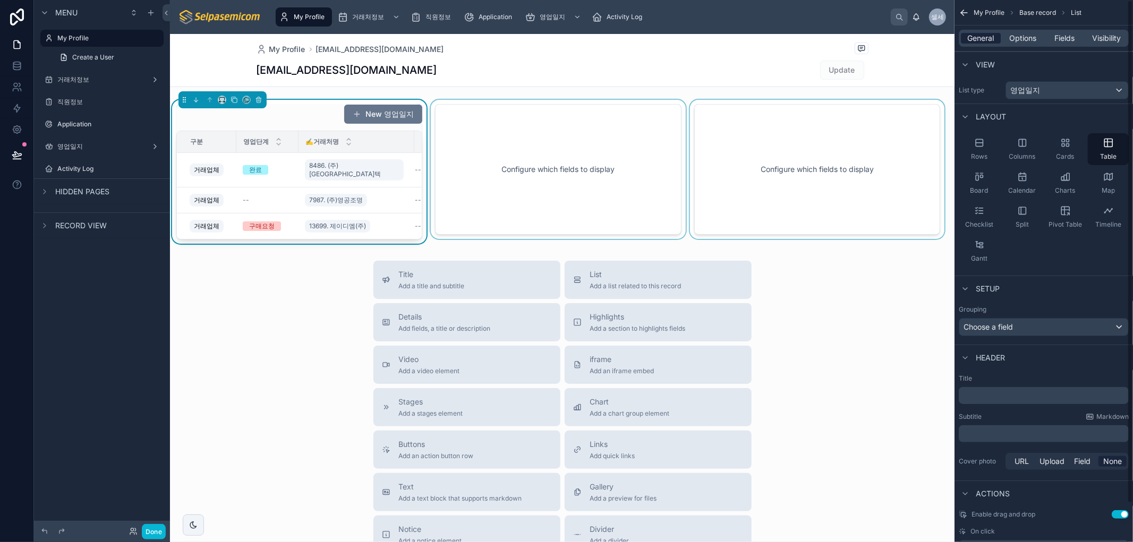
click at [980, 39] on span "General" at bounding box center [980, 38] width 27 height 11
click at [1023, 42] on span "Options" at bounding box center [1022, 38] width 27 height 11
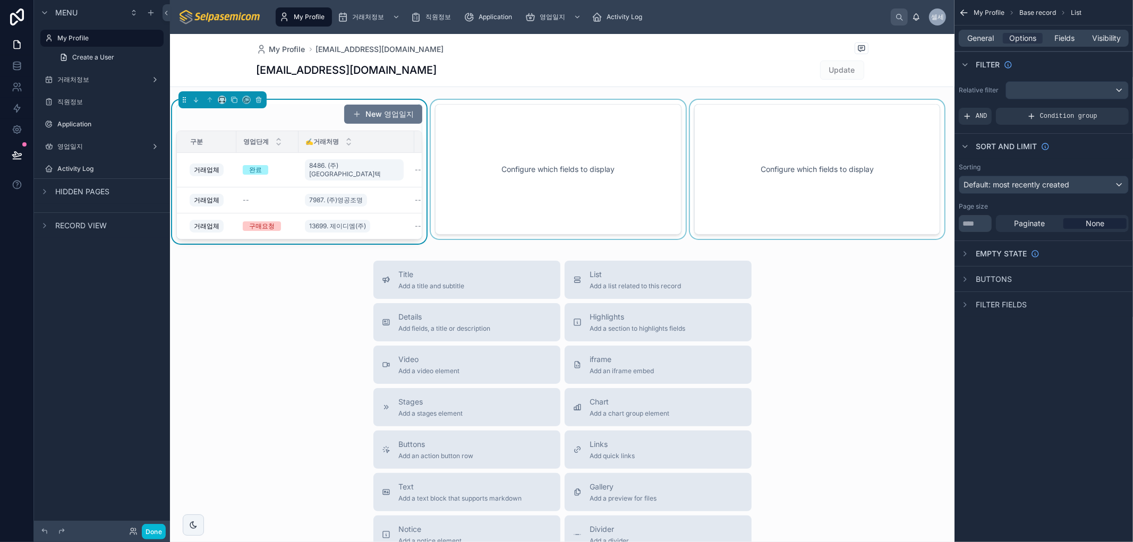
click at [895, 30] on div "My Profile 거래처정보 직원정보 Application 영업일지 Activity Log 셀세 셀파 세미컴" at bounding box center [562, 17] width 784 height 34
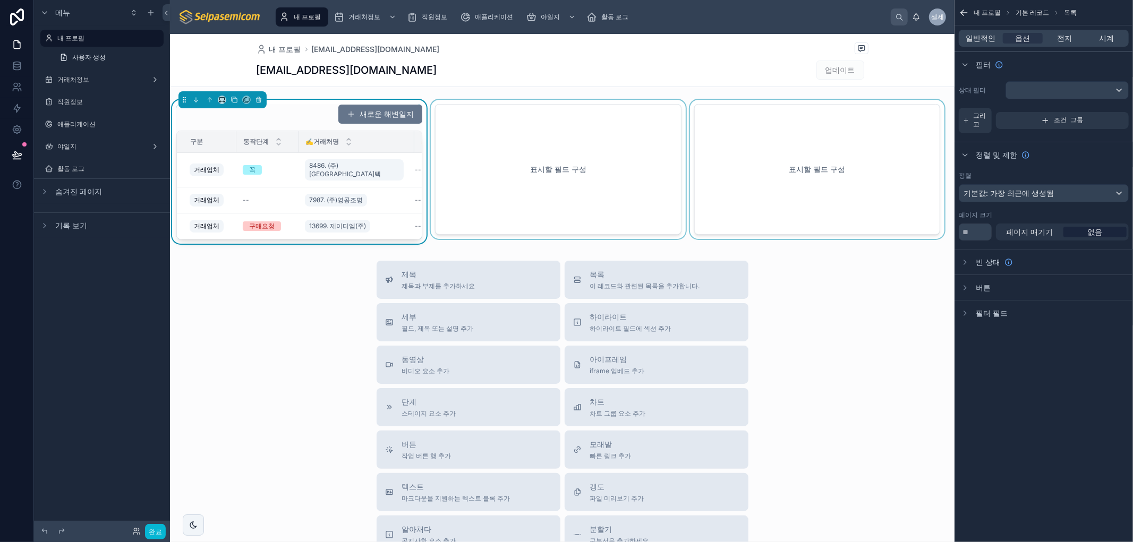
drag, startPoint x: 1042, startPoint y: 364, endPoint x: 1038, endPoint y: 346, distance: 18.7
click at [1041, 355] on div "내 프로필 기본 레코드 목록 일반적인 옵션 전지 시계 필터 상대 필터 그리고 조건 그룹 정렬 및 제한 정렬 기본값: 가장 최근에 생성됨 페이지…" at bounding box center [1043, 271] width 178 height 542
click at [1027, 232] on font "페이지 매기기" at bounding box center [1029, 231] width 47 height 9
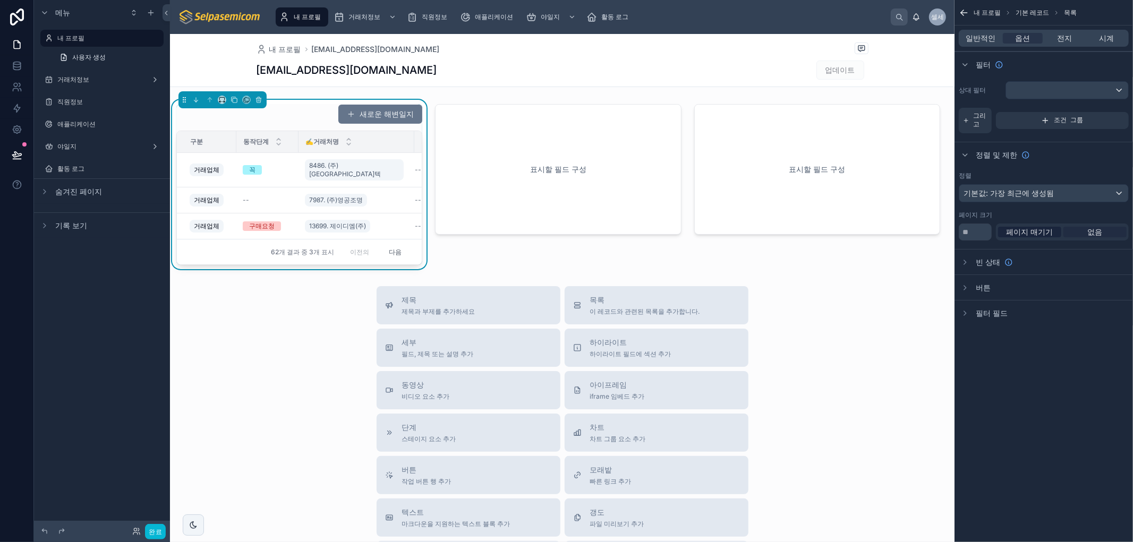
click at [1092, 232] on font "없음" at bounding box center [1094, 231] width 15 height 9
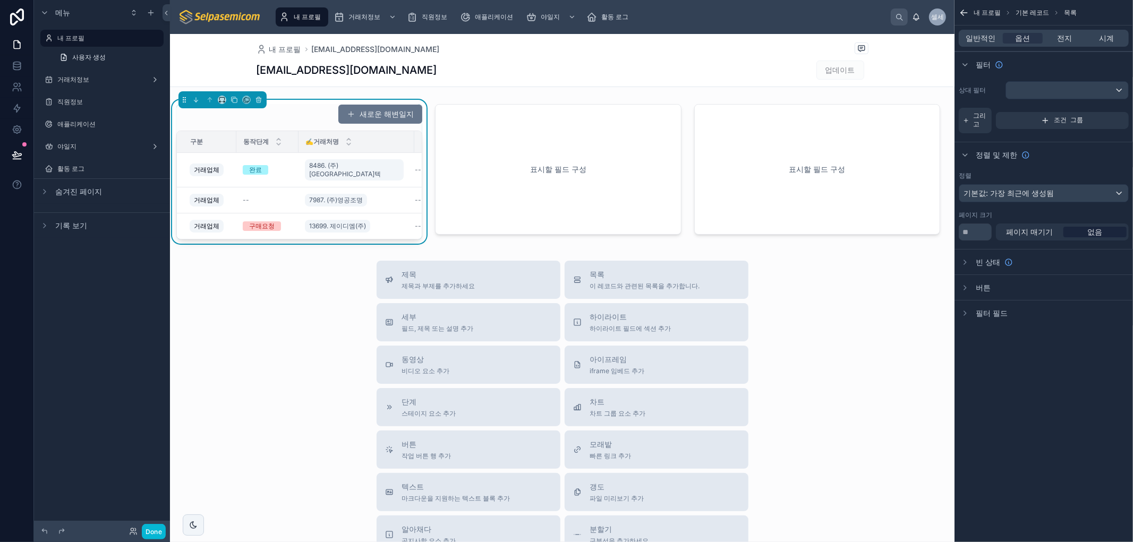
drag, startPoint x: 1032, startPoint y: 404, endPoint x: 1001, endPoint y: 305, distance: 103.8
click at [1032, 397] on div "내 프로필 기본 레코드 목록 일반적인 옵션 전지 시계 필터 상대 필터 그리고 조건 그룹 정렬 및 제한 정렬 기본값: 가장 최근에 생성됨 페이지…" at bounding box center [1043, 271] width 178 height 542
click at [961, 155] on icon "스크롤 가능한 콘텐츠" at bounding box center [965, 155] width 8 height 8
click at [962, 153] on icon "스크롤 가능한 콘텐츠" at bounding box center [965, 155] width 8 height 8
click at [1110, 200] on div "Default: most recently created" at bounding box center [1043, 193] width 169 height 17
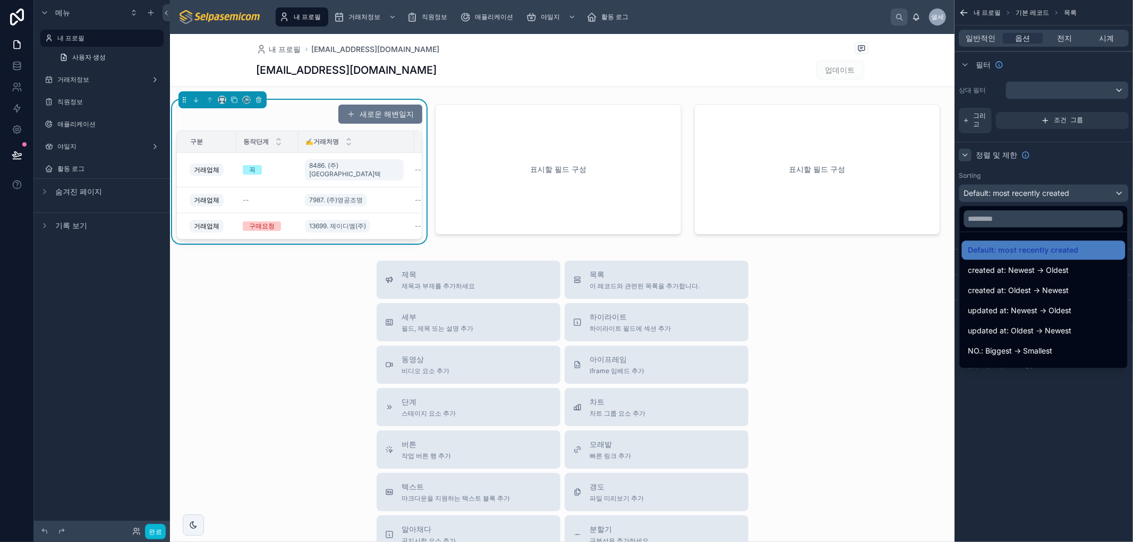
click at [1116, 194] on div "스크롤 가능한 콘텐츠" at bounding box center [566, 271] width 1133 height 542
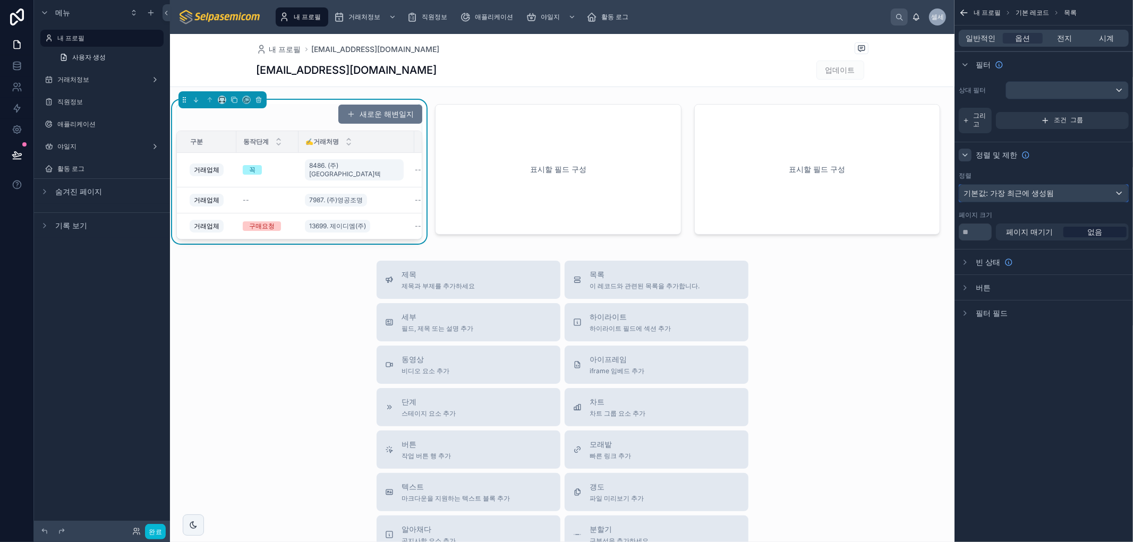
click at [1117, 193] on div "기본값: 가장 최근에 생성됨" at bounding box center [1043, 193] width 169 height 17
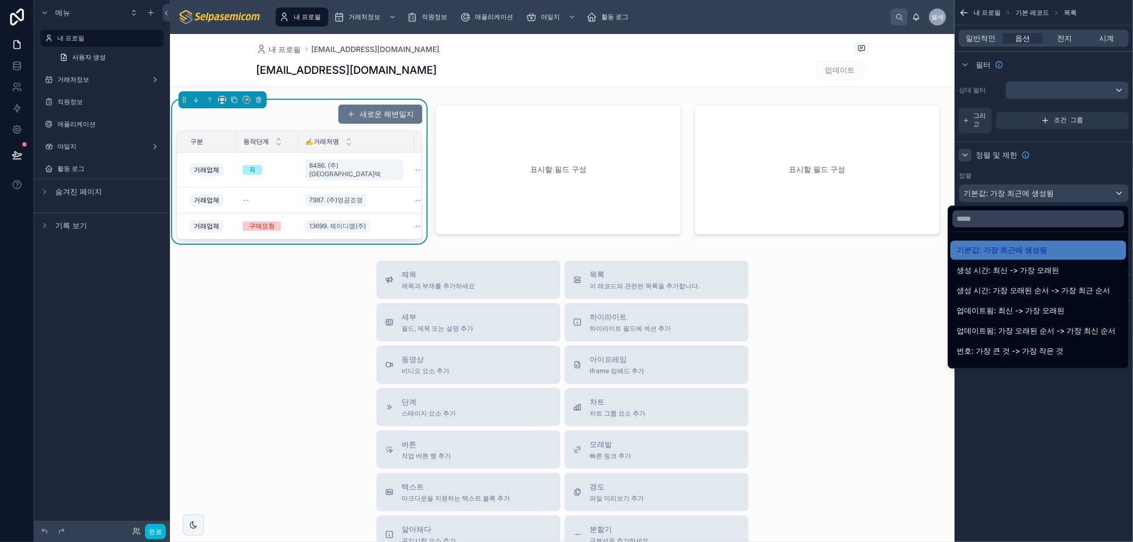
click at [1112, 193] on div "스크롤 가능한 콘텐츠" at bounding box center [566, 271] width 1133 height 542
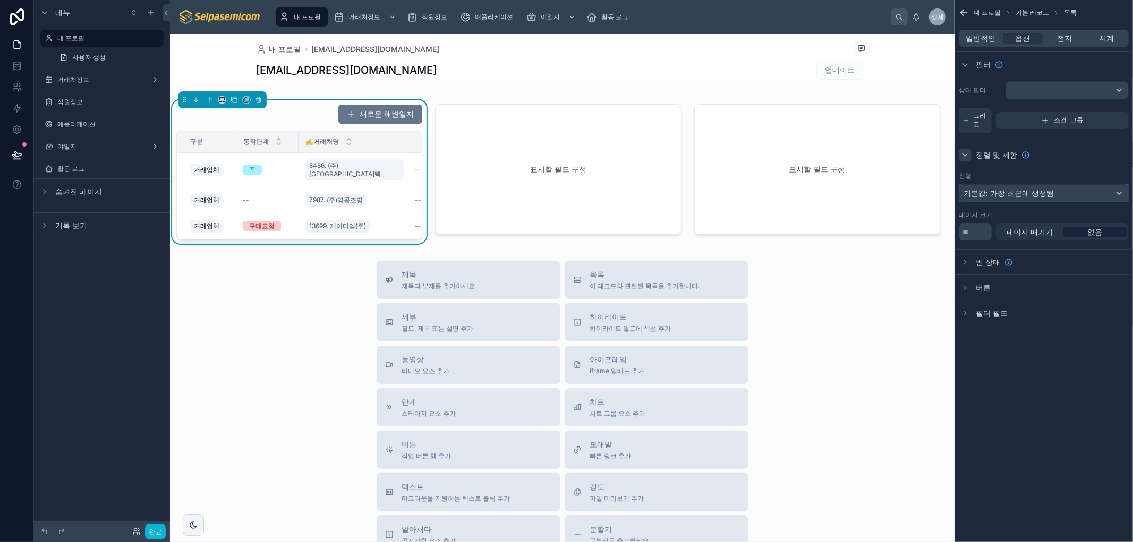
click at [1106, 192] on div "기본값: 가장 최근에 생성됨" at bounding box center [1043, 193] width 169 height 17
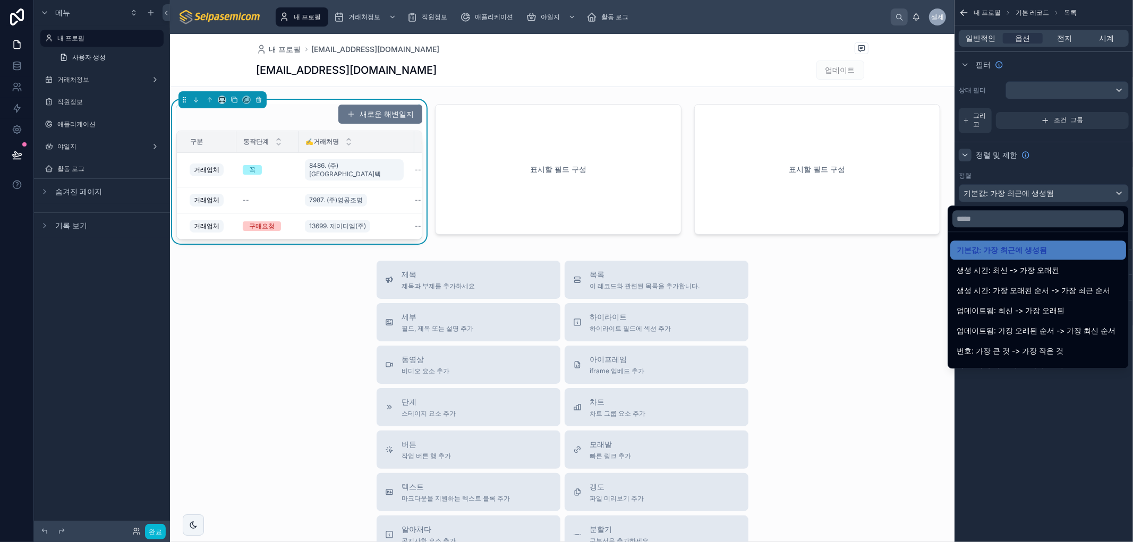
click at [1087, 172] on div "스크롤 가능한 콘텐츠" at bounding box center [566, 271] width 1133 height 542
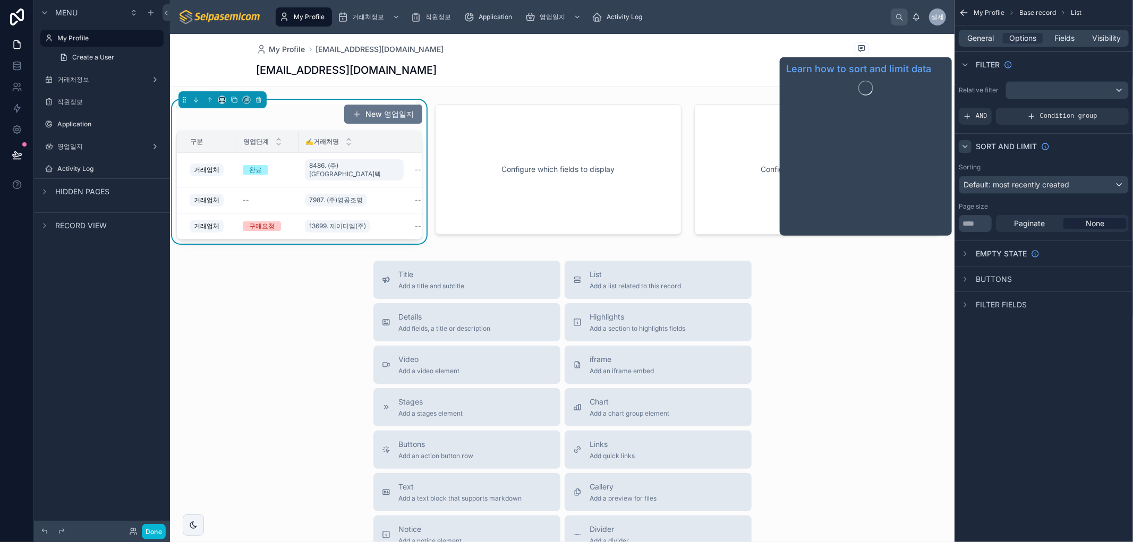
drag, startPoint x: 973, startPoint y: 149, endPoint x: 1051, endPoint y: 151, distance: 78.1
click at [1039, 147] on div "Sort And Limit" at bounding box center [1003, 146] width 91 height 13
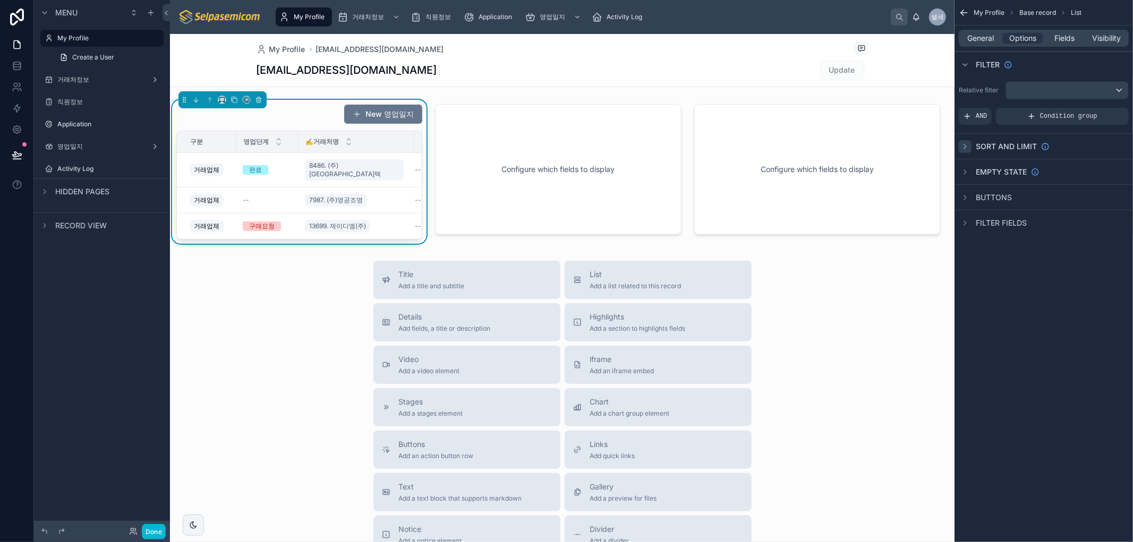
click at [964, 148] on icon "scrollable content" at bounding box center [965, 146] width 2 height 4
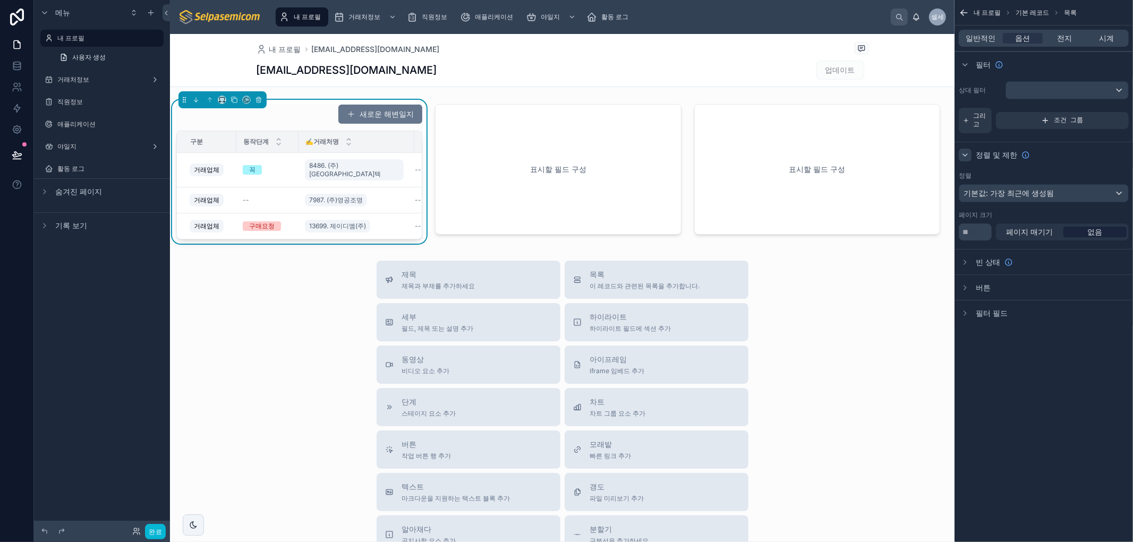
drag, startPoint x: 1076, startPoint y: 169, endPoint x: 1010, endPoint y: 219, distance: 83.4
click at [1076, 172] on div "정렬 기본값: 가장 최근에 생성됨 페이지 크기 * 페이지 매기기 없음" at bounding box center [1043, 206] width 178 height 78
click at [1065, 191] on div "기본값: 가장 최근에 생성됨" at bounding box center [1043, 193] width 169 height 17
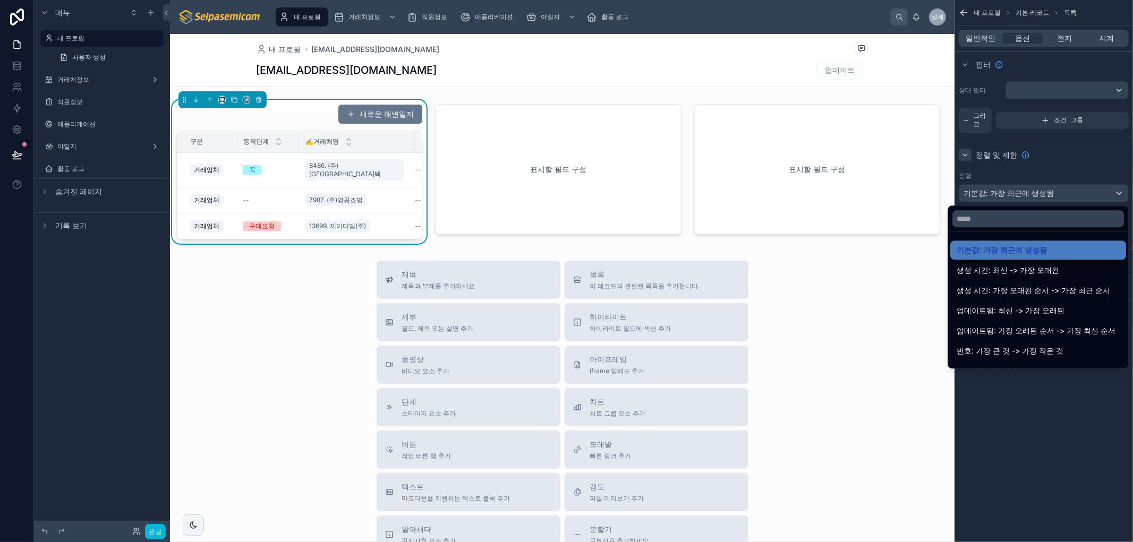
drag, startPoint x: 826, startPoint y: 324, endPoint x: 953, endPoint y: 377, distance: 137.1
click at [824, 322] on div "제목 제목과 부제를 추가하세요 목록 이 레코드와 관련된 목록을 추가합니다. 세부 필드, 제목 또는 설명 추가 하이라이트 하이라이트 필드에 섹션…" at bounding box center [562, 450] width 784 height 378
click at [869, 331] on div "제목 제목과 부제를 추가하세요 목록 이 레코드와 관련된 목록을 추가합니다. 세부 필드, 제목 또는 설명 추가 하이라이트 하이라이트 필드에 섹션…" at bounding box center [562, 450] width 784 height 378
click at [1113, 453] on div "스크롤 가능한 콘텐츠" at bounding box center [566, 271] width 1133 height 542
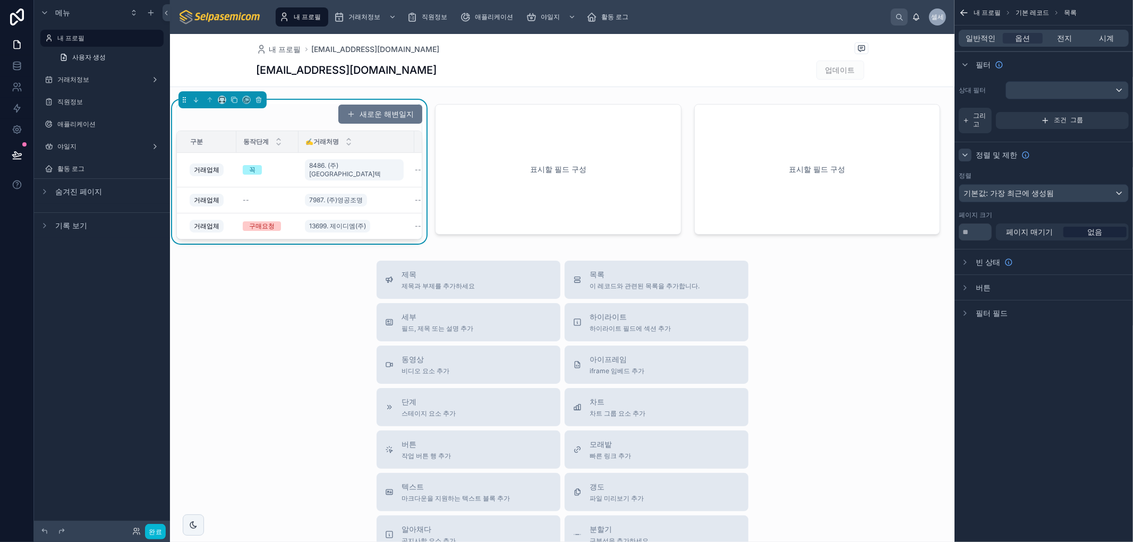
drag, startPoint x: 871, startPoint y: 410, endPoint x: 1024, endPoint y: 339, distance: 168.2
click at [872, 406] on div "제목 제목과 부제를 추가하세요 목록 이 레코드와 관련된 목록을 추가합니다. 세부 필드, 제목 또는 설명 추가 하이라이트 하이라이트 필드에 섹션…" at bounding box center [562, 450] width 784 height 378
click at [968, 261] on icon "스크롤 가능한 콘텐츠" at bounding box center [965, 262] width 8 height 8
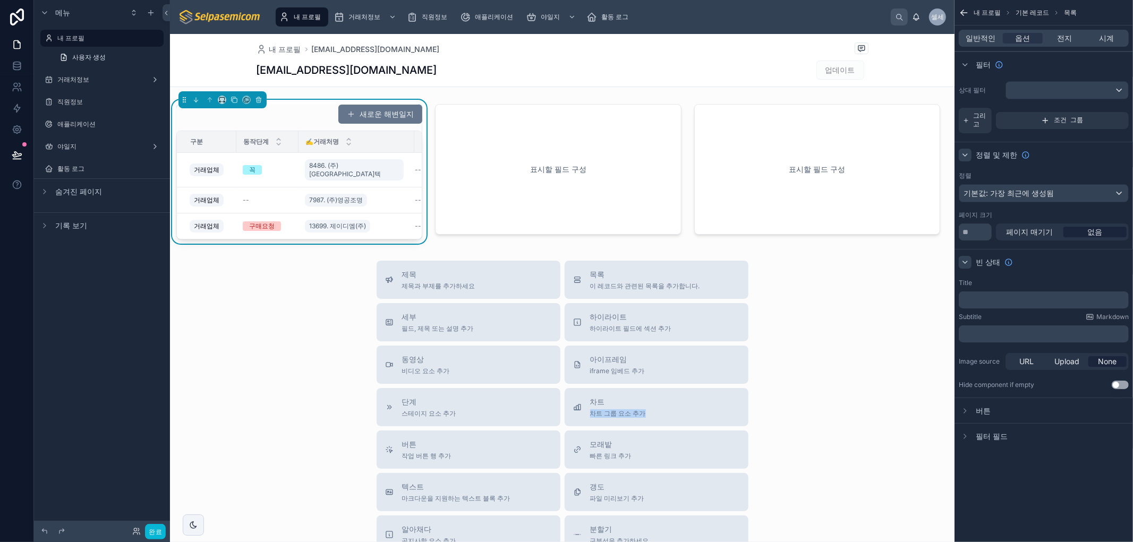
click at [874, 414] on div "제목 제목과 부제를 추가하세요 목록 이 레코드와 관련된 목록을 추가합니다. 세부 필드, 제목 또는 설명 추가 하이라이트 하이라이트 필드에 섹션…" at bounding box center [562, 450] width 784 height 378
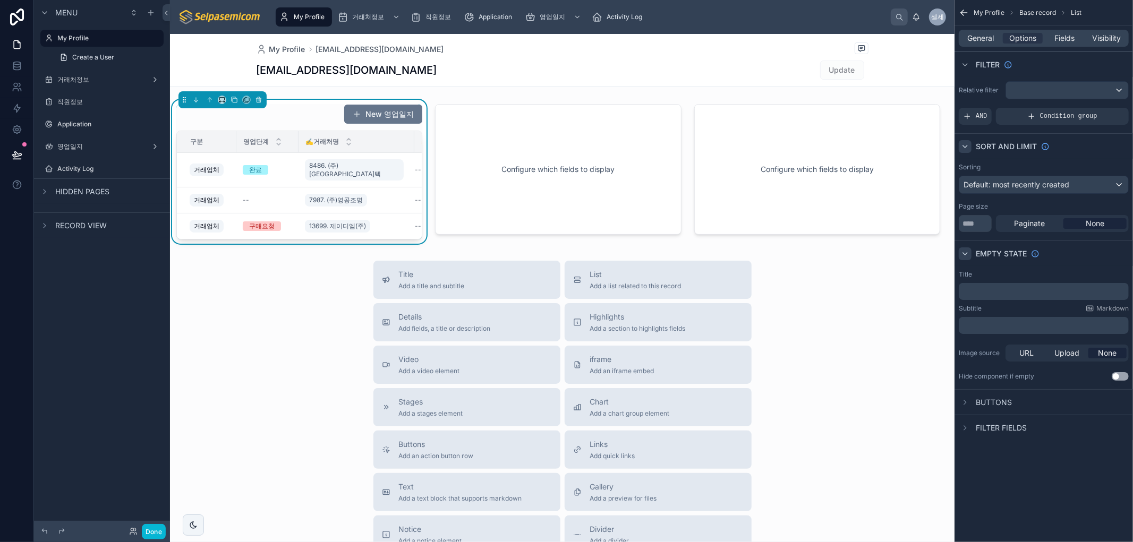
click at [873, 457] on div "Title Add a title and subtitle List Add a list related to this record Details A…" at bounding box center [562, 450] width 784 height 378
click at [851, 323] on div "Title Add a title and subtitle List Add a list related to this record Details A…" at bounding box center [562, 450] width 784 height 378
click at [313, 377] on div "Title Add a title and subtitle List Add a list related to this record Details A…" at bounding box center [562, 450] width 784 height 378
click at [439, 80] on div "[EMAIL_ADDRESS][DOMAIN_NAME] Update" at bounding box center [562, 70] width 612 height 20
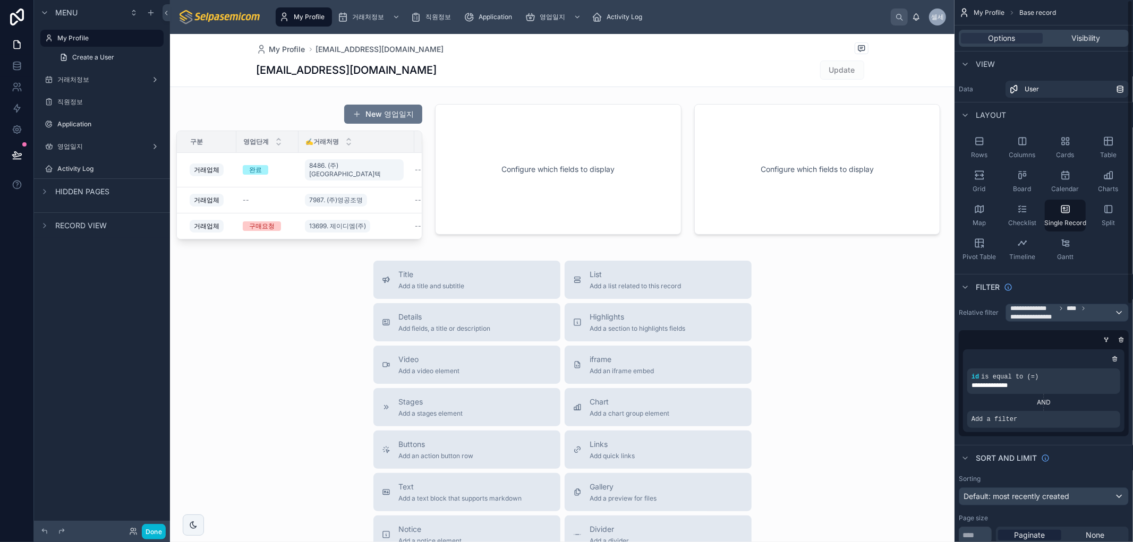
drag, startPoint x: 890, startPoint y: 437, endPoint x: 810, endPoint y: 505, distance: 105.9
click at [894, 444] on div "Title Add a title and subtitle List Add a list related to this record Details A…" at bounding box center [562, 450] width 784 height 378
click at [320, 361] on div "Title Add a title and subtitle List Add a list related to this record Details A…" at bounding box center [562, 450] width 784 height 378
drag, startPoint x: 309, startPoint y: 234, endPoint x: 392, endPoint y: 242, distance: 83.7
click at [392, 242] on div at bounding box center [299, 172] width 259 height 144
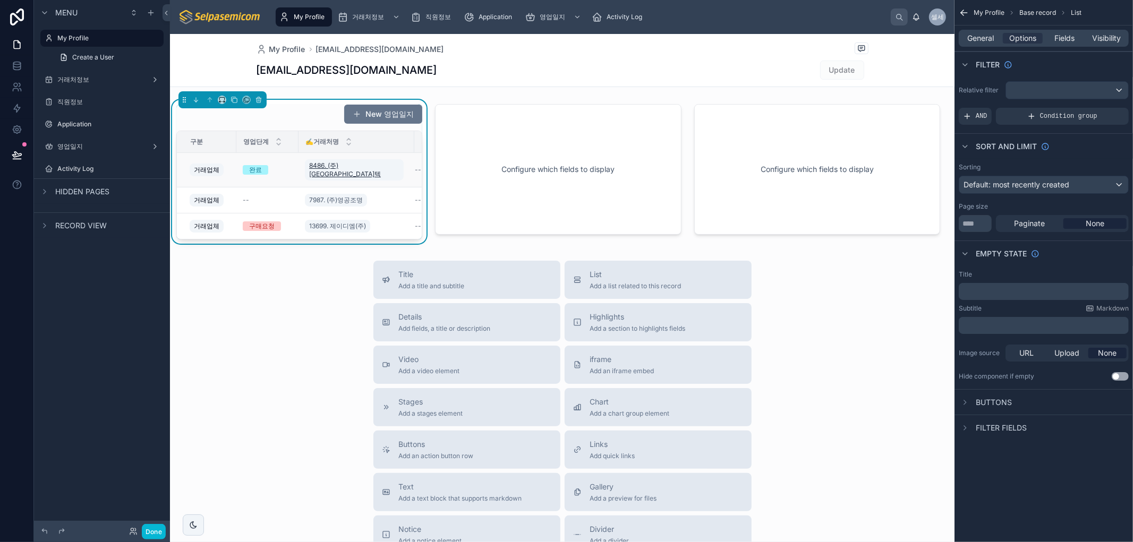
drag, startPoint x: 261, startPoint y: 305, endPoint x: 353, endPoint y: 168, distance: 165.2
click at [273, 258] on div "My Profile [EMAIL_ADDRESS][DOMAIN_NAME] [EMAIL_ADDRESS][DOMAIN_NAME] Update New…" at bounding box center [562, 379] width 784 height 690
click at [283, 110] on div "New 영업일지" at bounding box center [299, 114] width 246 height 20
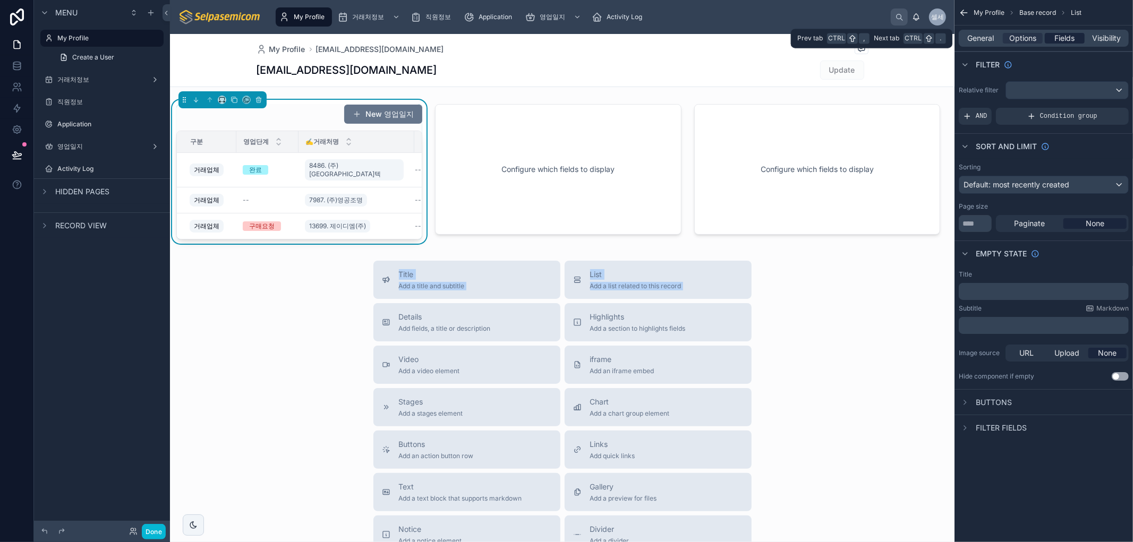
drag, startPoint x: 1059, startPoint y: 34, endPoint x: 1103, endPoint y: 36, distance: 43.6
click at [1059, 35] on span "Fields" at bounding box center [1065, 38] width 20 height 11
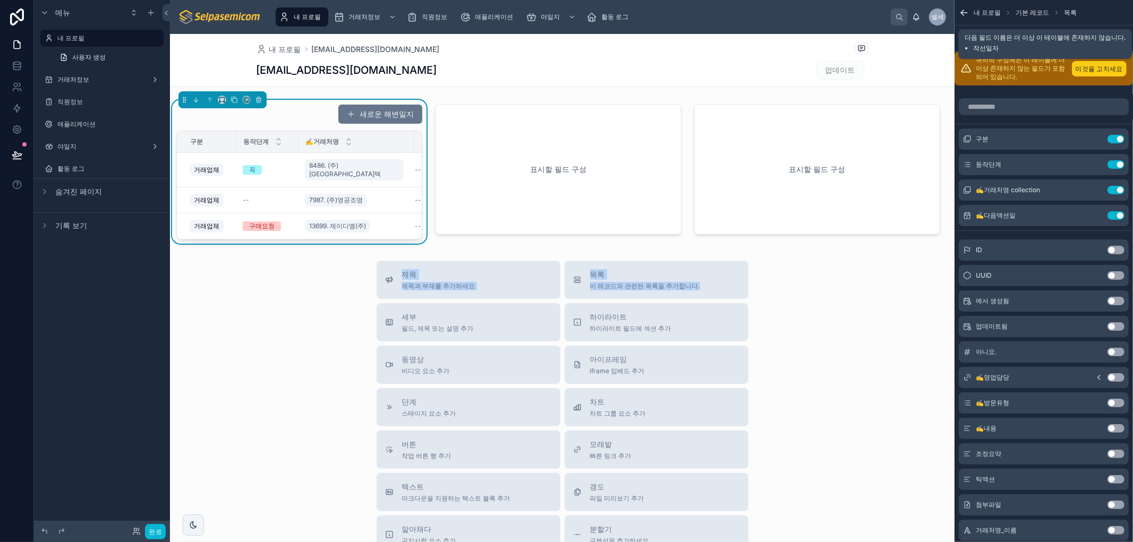
click at [1104, 72] on font "이것을 고치세요" at bounding box center [1098, 69] width 47 height 8
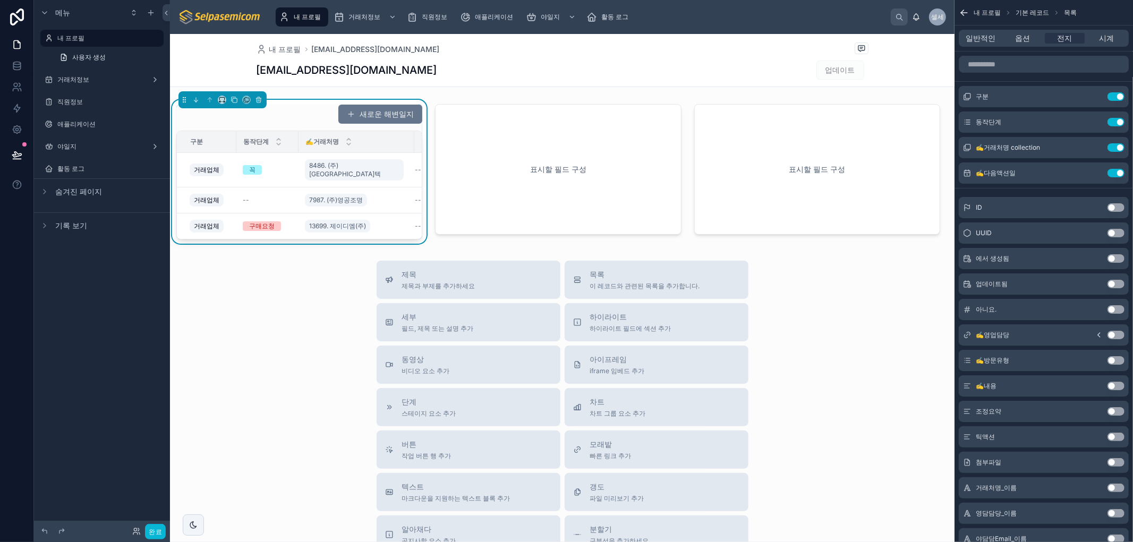
click at [847, 356] on div "제목 제목과 부제를 추가하세요 목록 이 레코드와 관련된 목록을 추가합니다. 세부 필드, 제목 또는 설명 추가 하이라이트 하이라이트 필드에 섹션…" at bounding box center [562, 450] width 784 height 378
click at [1093, 145] on icon "스크롤 가능한 콘텐츠" at bounding box center [1094, 147] width 8 height 8
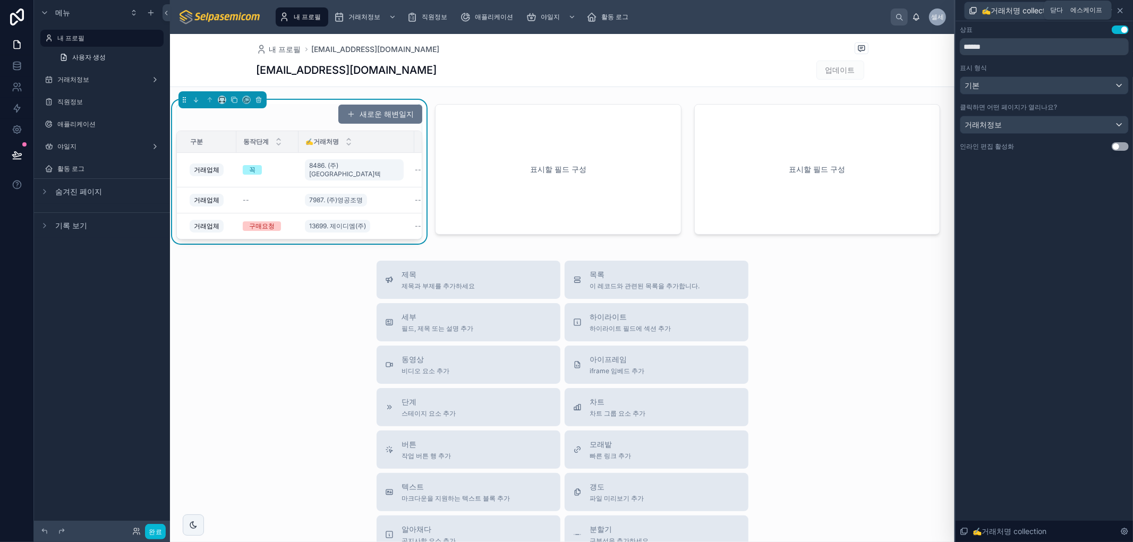
click at [1120, 10] on icon at bounding box center [1120, 10] width 4 height 4
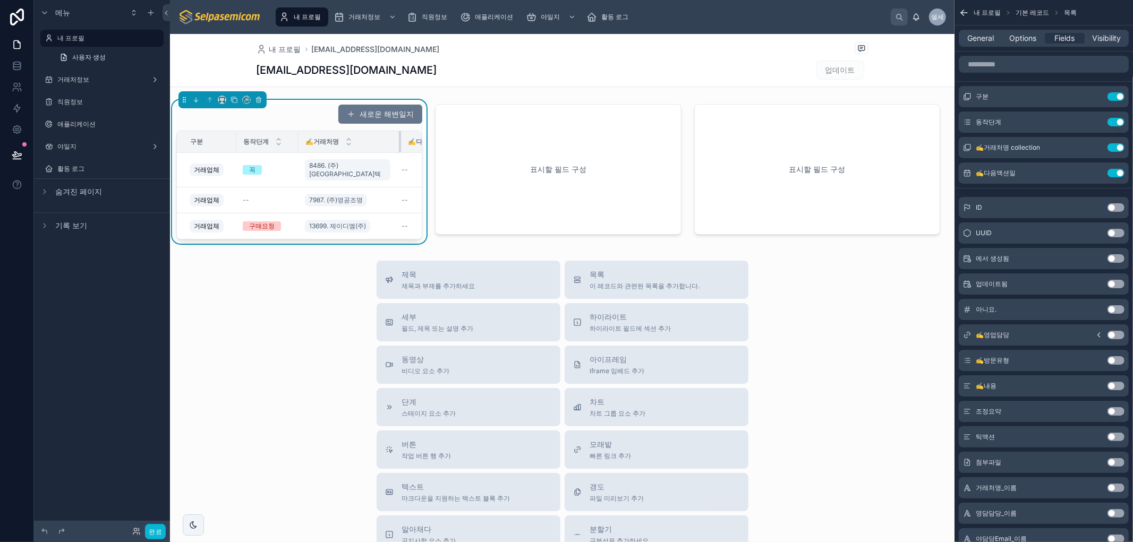
drag, startPoint x: 412, startPoint y: 141, endPoint x: 399, endPoint y: 141, distance: 13.3
click at [399, 141] on div at bounding box center [401, 141] width 4 height 21
click at [259, 283] on div "제목 제목과 부제를 추가하세요 목록 이 레코드와 관련된 목록을 추가합니다. 세부 필드, 제목 또는 설명 추가 하이라이트 하이라이트 필드에 섹션…" at bounding box center [562, 450] width 784 height 378
click at [243, 357] on div "제목 제목과 부제를 추가하세요 목록 이 레코드와 관련된 목록을 추가합니다. 세부 필드, 제목 또는 설명 추가 하이라이트 하이라이트 필드에 섹션…" at bounding box center [562, 450] width 784 height 378
click at [228, 423] on div "제목 제목과 부제를 추가하세요 목록 이 레코드와 관련된 목록을 추가합니다. 세부 필드, 제목 또는 설명 추가 하이라이트 하이라이트 필드에 섹션…" at bounding box center [562, 450] width 784 height 378
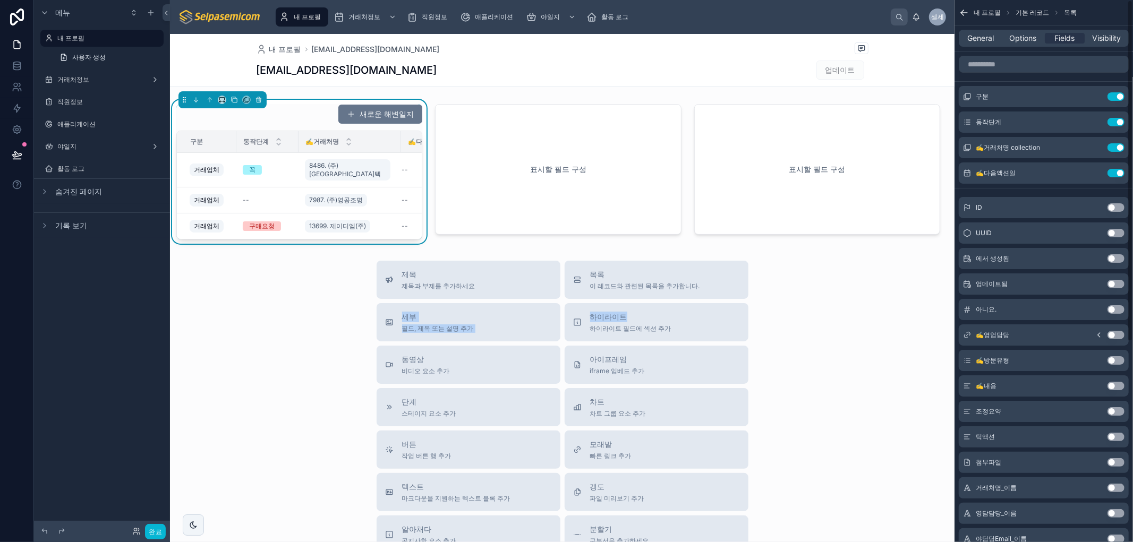
click at [867, 299] on div "제목 제목과 부제를 추가하세요 목록 이 레코드와 관련된 목록을 추가합니다. 세부 필드, 제목 또는 설명 추가 하이라이트 하이라이트 필드에 섹션…" at bounding box center [562, 450] width 784 height 378
click at [218, 394] on div "제목 제목과 부제를 추가하세요 목록 이 레코드와 관련된 목록을 추가합니다. 세부 필드, 제목 또는 설명 추가 하이라이트 하이라이트 필드에 섹션…" at bounding box center [562, 450] width 784 height 378
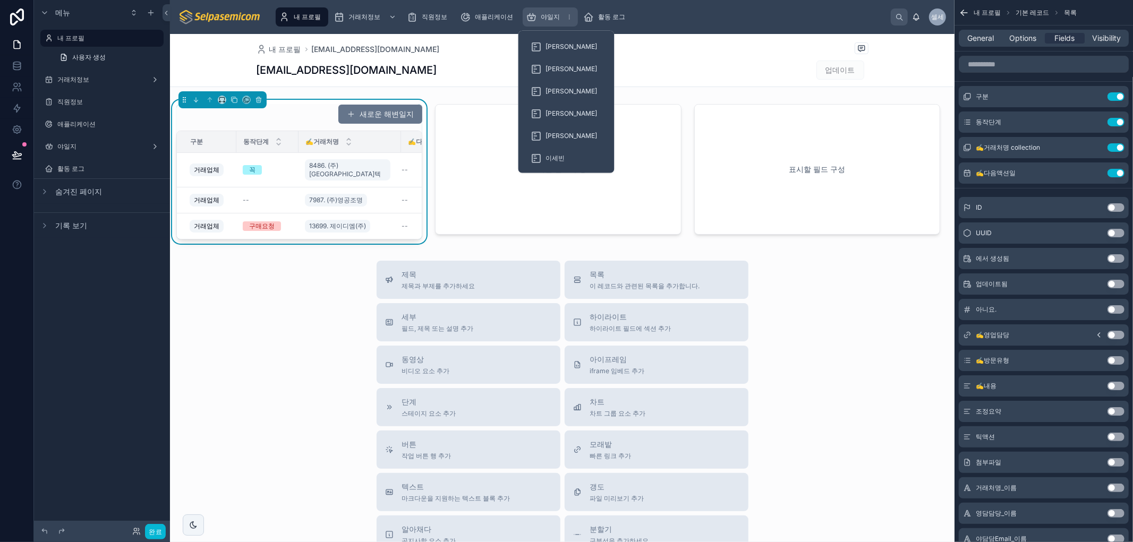
click at [554, 13] on font "야일지" at bounding box center [550, 17] width 19 height 8
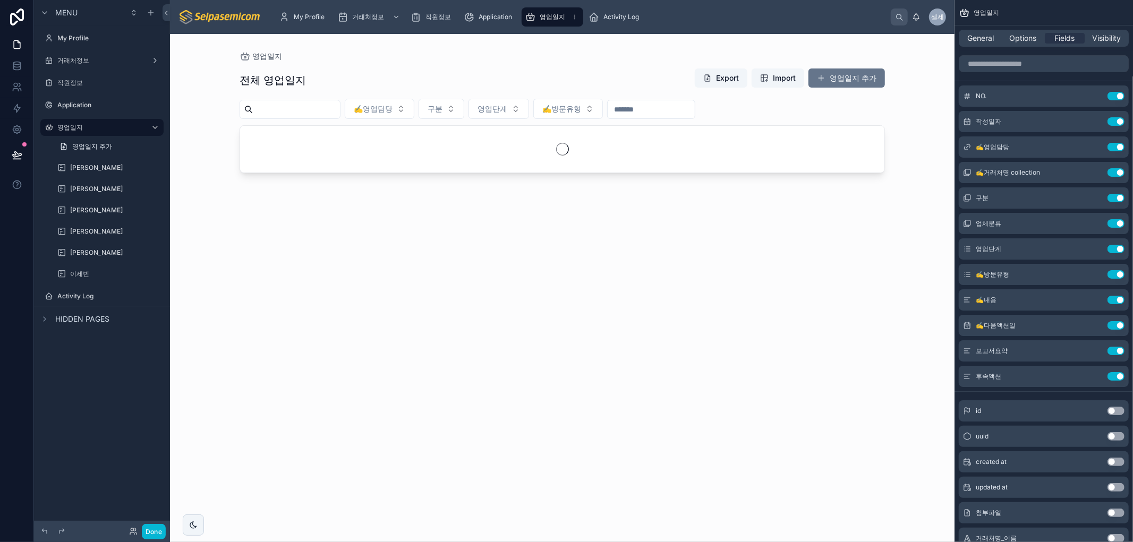
click at [600, 71] on div at bounding box center [561, 281] width 679 height 495
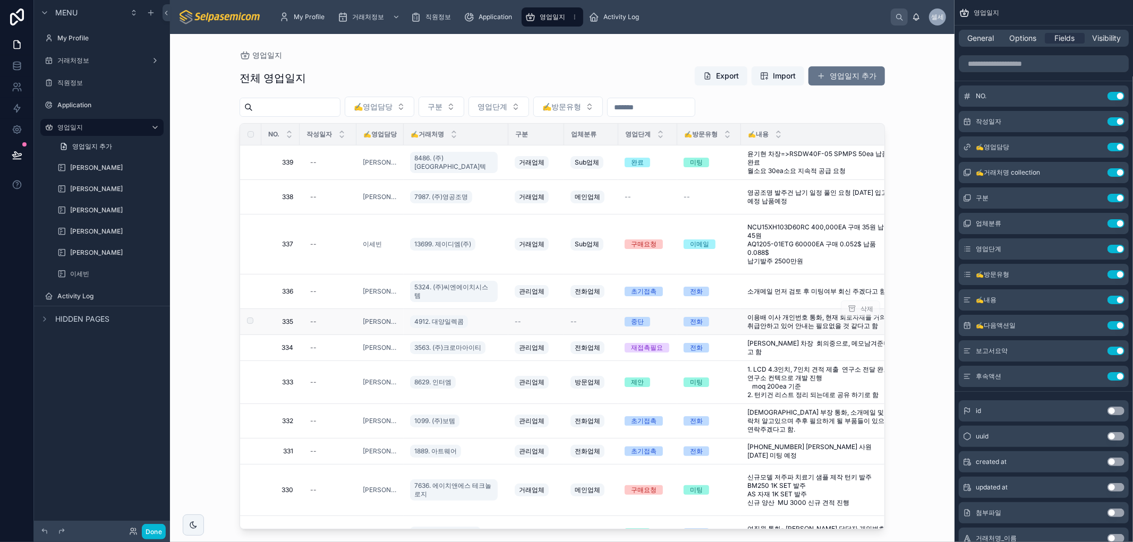
click at [538, 320] on div "--" at bounding box center [536, 322] width 43 height 8
click at [330, 167] on div "--" at bounding box center [328, 162] width 44 height 17
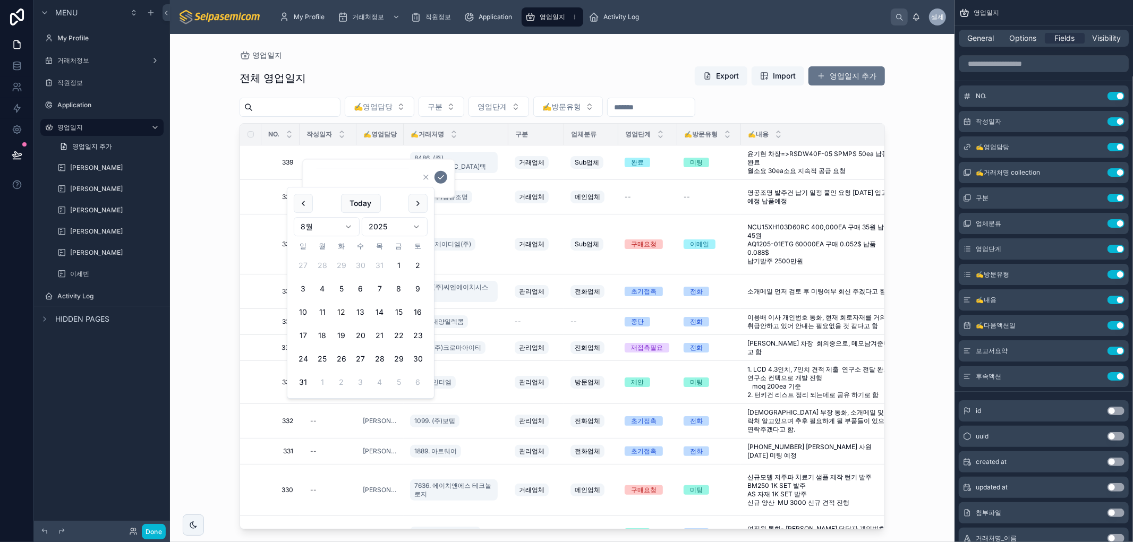
click at [348, 70] on div "전체 영업일지 Export Import 영업일지 추가" at bounding box center [561, 78] width 645 height 24
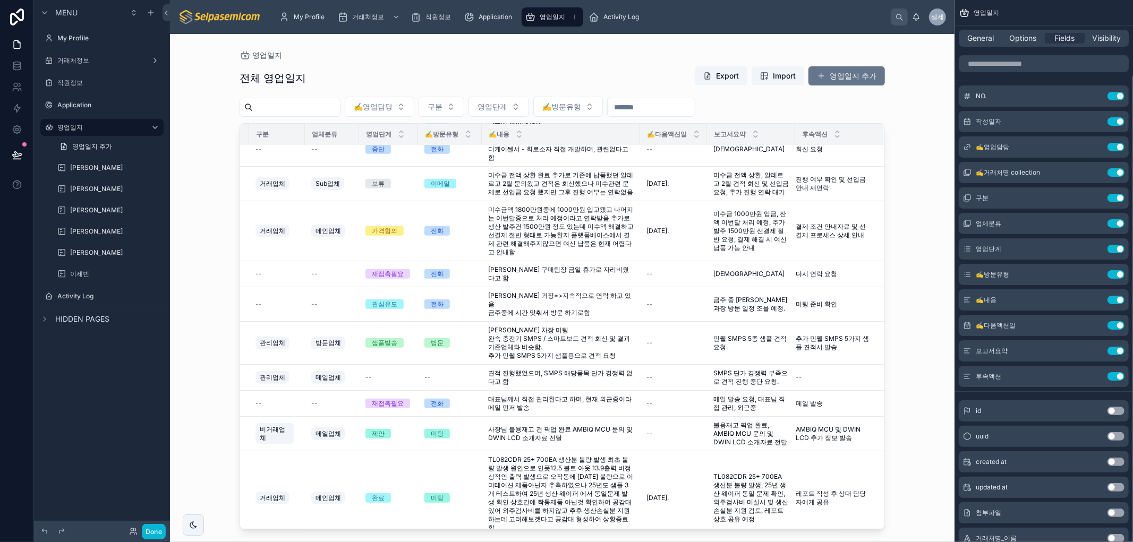
scroll to position [729, 0]
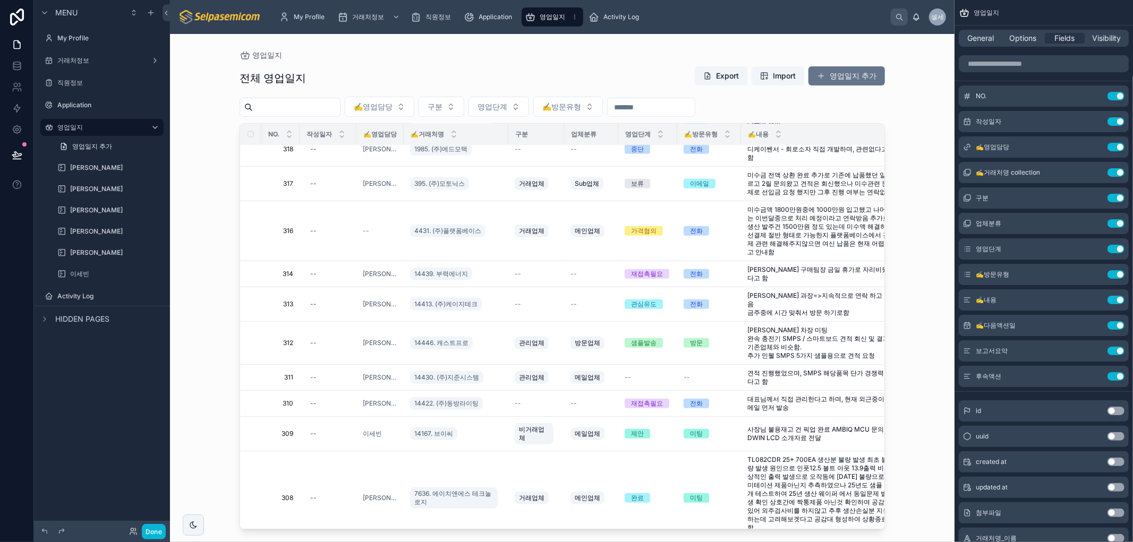
click at [186, 306] on div "영업일지 전체 영업일지 Export Import 영업일지 추가 ✍️영업담당 구분 영업단계 ✍️방문유형 NO. 작성일자 ✍️영업담당 ✍️거래처명…" at bounding box center [562, 288] width 784 height 508
click at [194, 202] on div "영업일지 전체 영업일지 Export Import 영업일지 추가 ✍️영업담당 구분 영업단계 ✍️방문유형 NO. 작성일자 ✍️영업담당 ✍️거래처명…" at bounding box center [562, 288] width 784 height 508
click at [401, 63] on div "전체 영업일지 Export Import 영업일지 추가 ✍️영업담당 구분 영업단계 ✍️방문유형 NO. 작성일자 ✍️영업담당 ✍️거래처명 구분 업…" at bounding box center [561, 294] width 645 height 470
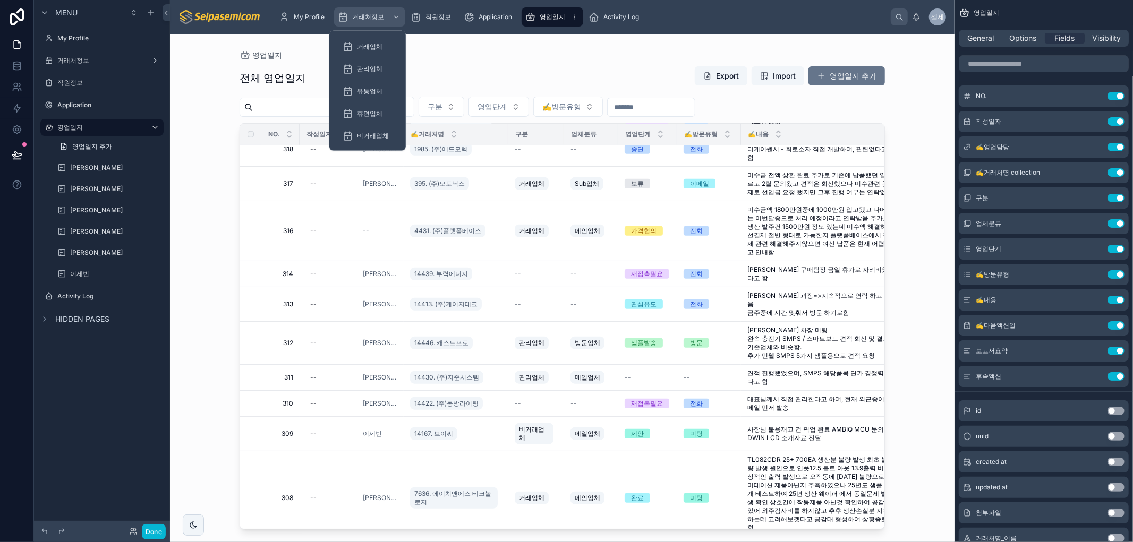
drag, startPoint x: 381, startPoint y: 19, endPoint x: 399, endPoint y: 29, distance: 20.9
click at [381, 19] on span "거래처정보" at bounding box center [368, 17] width 32 height 8
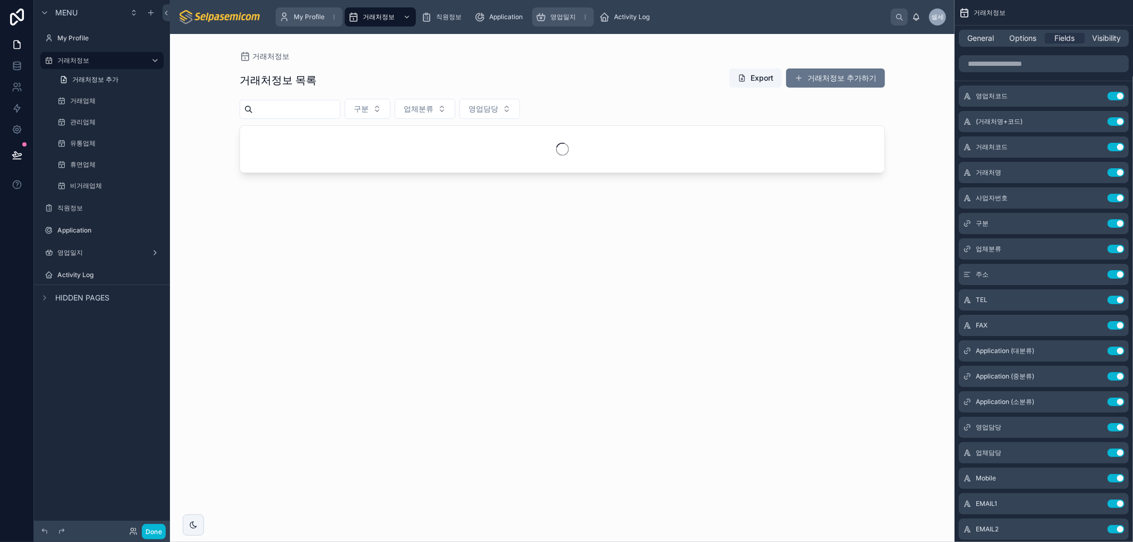
click at [301, 15] on span "My Profile" at bounding box center [309, 17] width 31 height 8
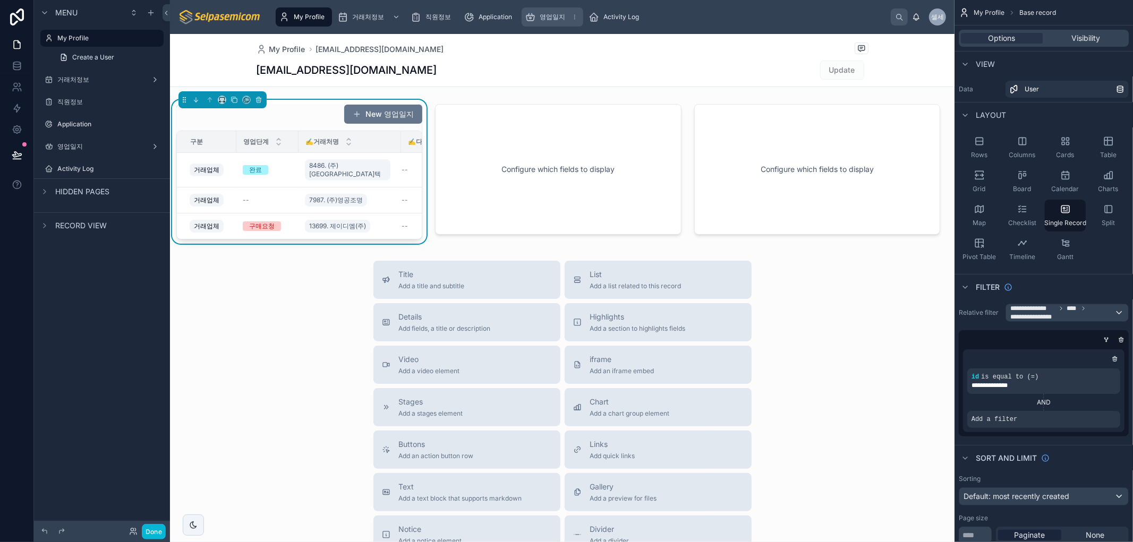
click at [346, 114] on div at bounding box center [562, 379] width 784 height 690
click at [356, 114] on span at bounding box center [357, 114] width 8 height 8
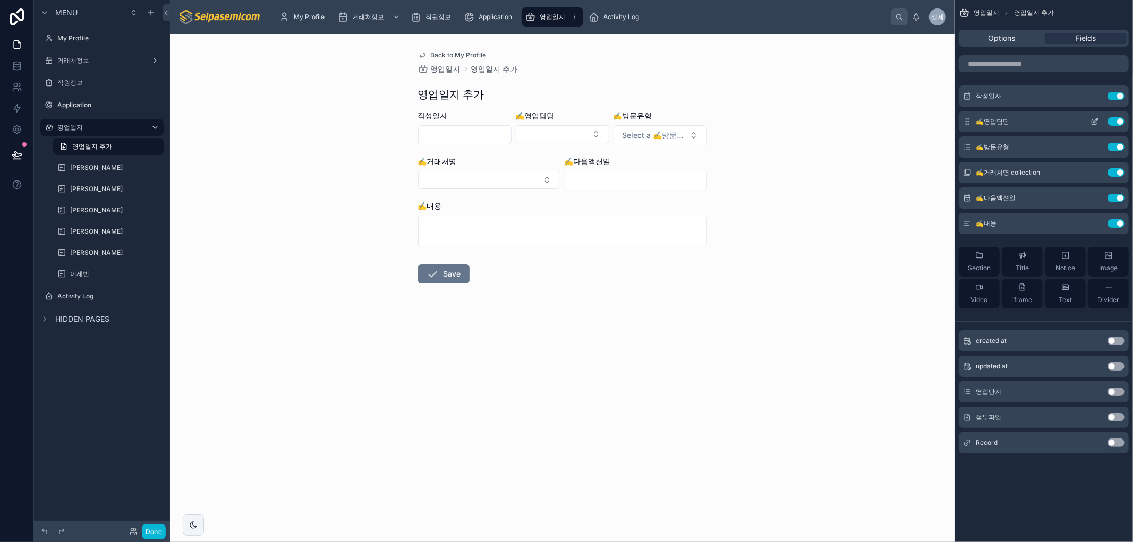
click at [1090, 117] on button "scrollable content" at bounding box center [1094, 121] width 17 height 8
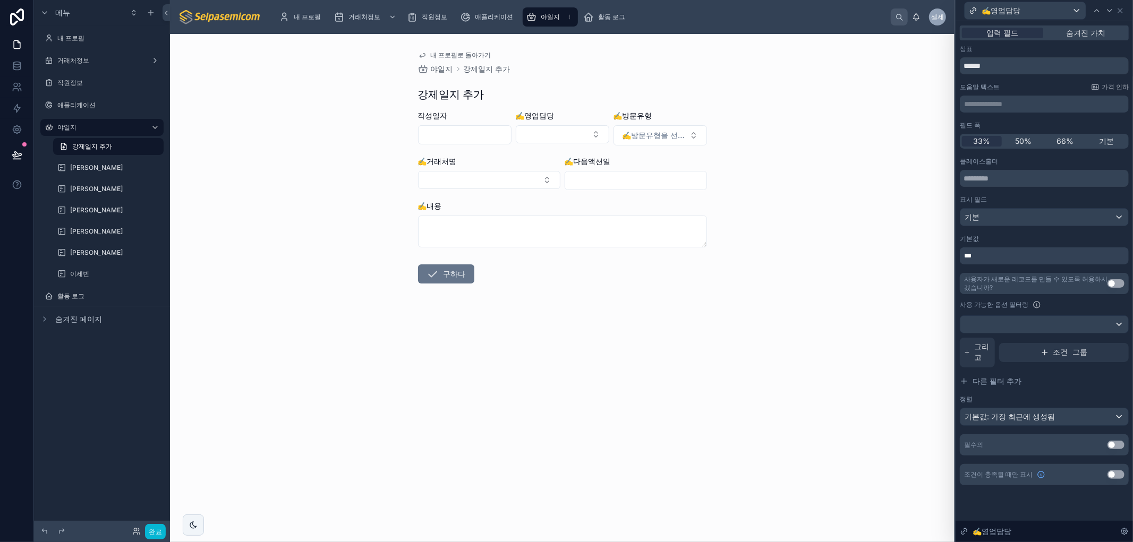
drag, startPoint x: 931, startPoint y: 218, endPoint x: 767, endPoint y: 189, distance: 167.1
click at [932, 218] on div "내 프로필로 돌아가기 야일지 강제일지 추가 강제일지 추가 작성일자 ✍️영업담당 ✍️방문유형 ✍️방문유형을 선택하세요 ✍️거래처명 ✍️다음액션일…" at bounding box center [562, 288] width 784 height 508
click at [1004, 179] on input "text" at bounding box center [1043, 178] width 169 height 17
click at [991, 529] on font "✍️영업담당" at bounding box center [991, 531] width 39 height 9
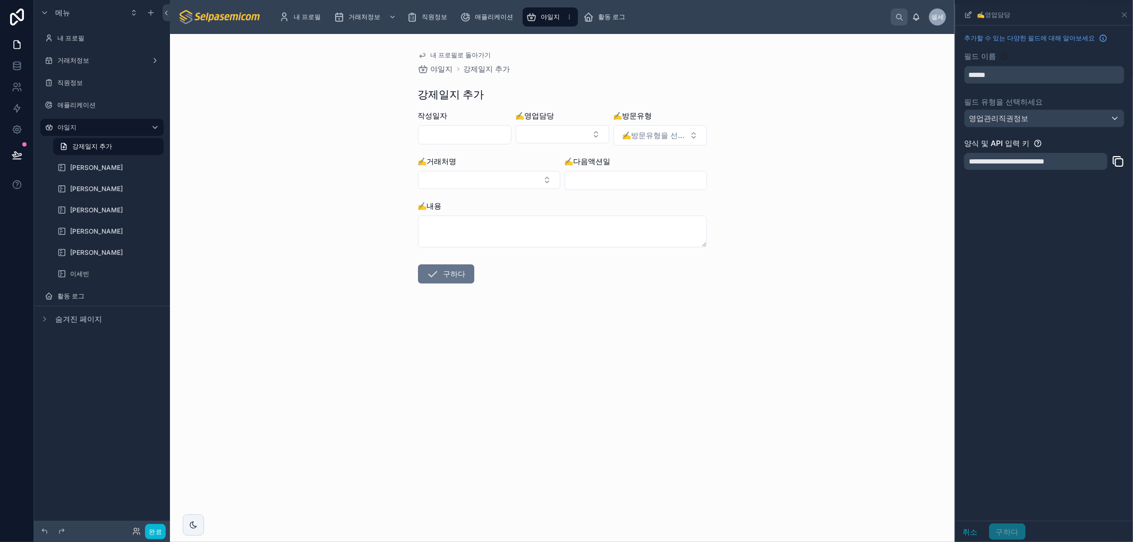
click at [1116, 268] on div "**********" at bounding box center [1043, 272] width 177 height 495
click at [966, 537] on button "취소" at bounding box center [969, 532] width 29 height 17
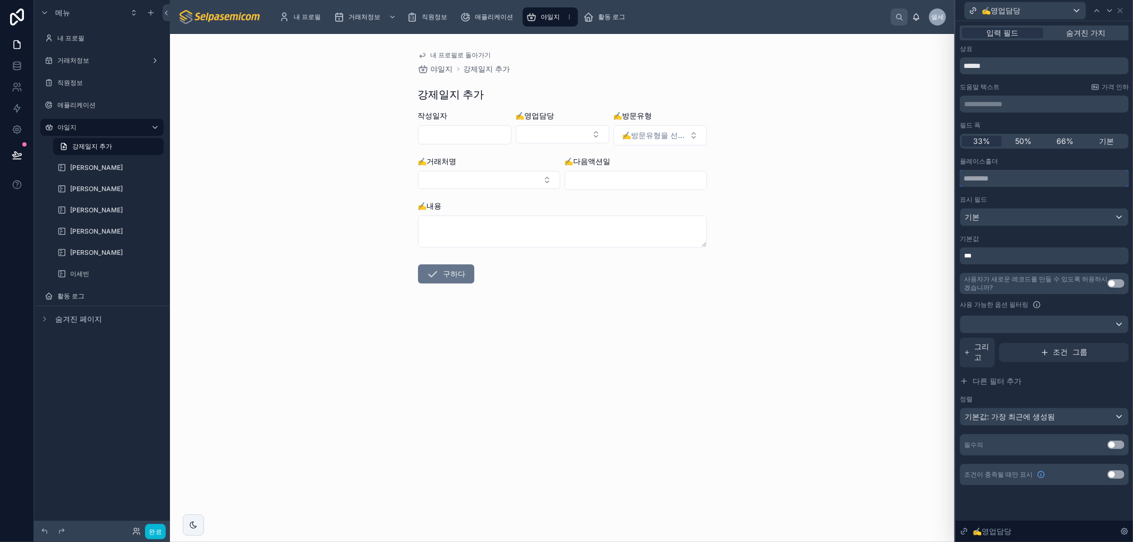
click at [965, 178] on input "text" at bounding box center [1043, 178] width 169 height 17
click at [1034, 322] on div at bounding box center [1044, 324] width 168 height 17
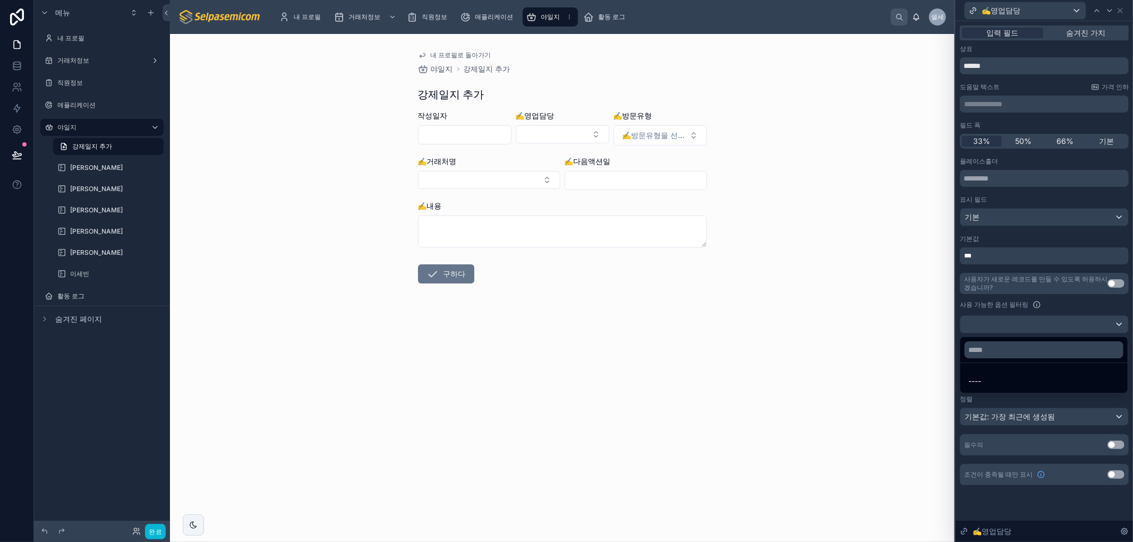
click at [1035, 324] on div at bounding box center [1043, 271] width 177 height 542
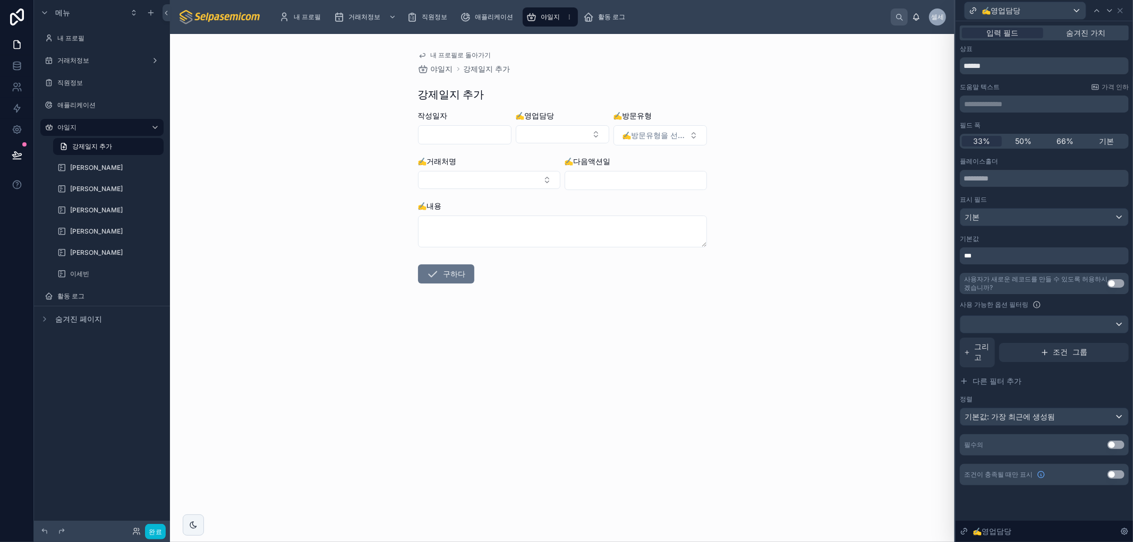
click at [1085, 301] on div "사용 가능한 옵션 필터링" at bounding box center [1043, 304] width 169 height 13
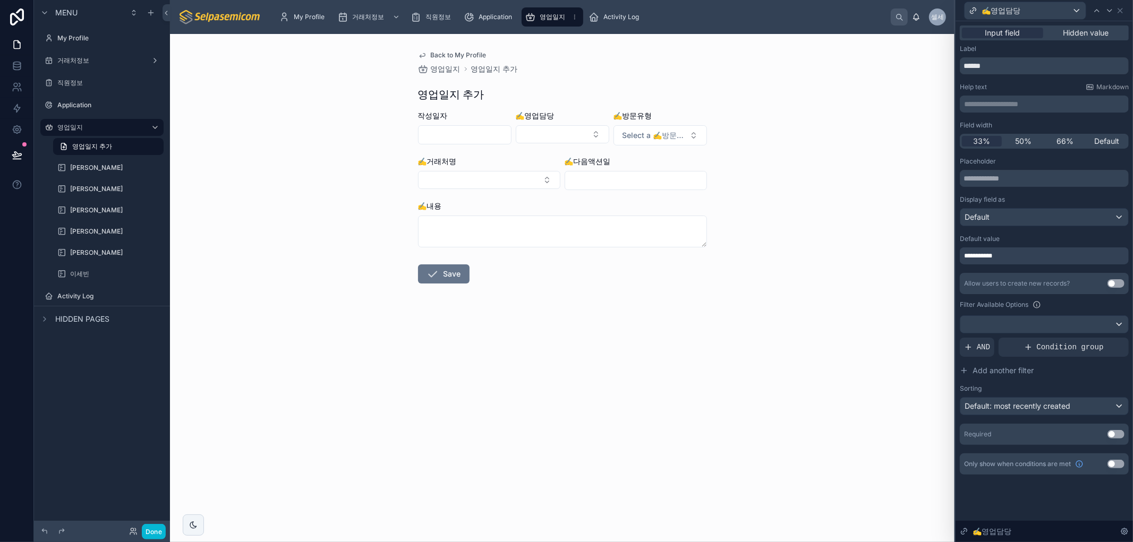
drag, startPoint x: 740, startPoint y: 378, endPoint x: 743, endPoint y: 391, distance: 14.2
click at [740, 376] on div "Back to My Profile 영업일지 영업일지 추가 영업일지 추가 작성일자 ✍️영업담당 ✍️방문유형 Select a ✍️방문유형 ✍️거래…" at bounding box center [562, 288] width 784 height 508
drag, startPoint x: 507, startPoint y: 415, endPoint x: 368, endPoint y: 473, distance: 150.7
click at [506, 415] on div "Back to My Profile 영업일지 영업일지 추가 영업일지 추가 작성일자 ✍️영업담당 ✍️방문유형 Select a ✍️방문유형 ✍️거래…" at bounding box center [562, 288] width 784 height 508
click at [322, 17] on span "My Profile" at bounding box center [309, 17] width 31 height 8
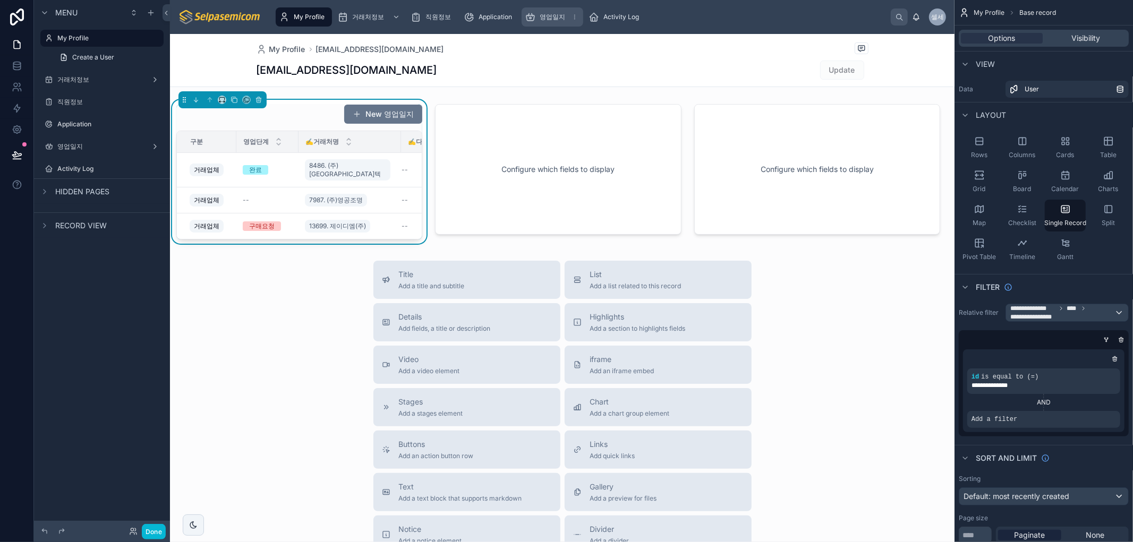
click at [288, 116] on div "New 영업일지" at bounding box center [299, 114] width 246 height 20
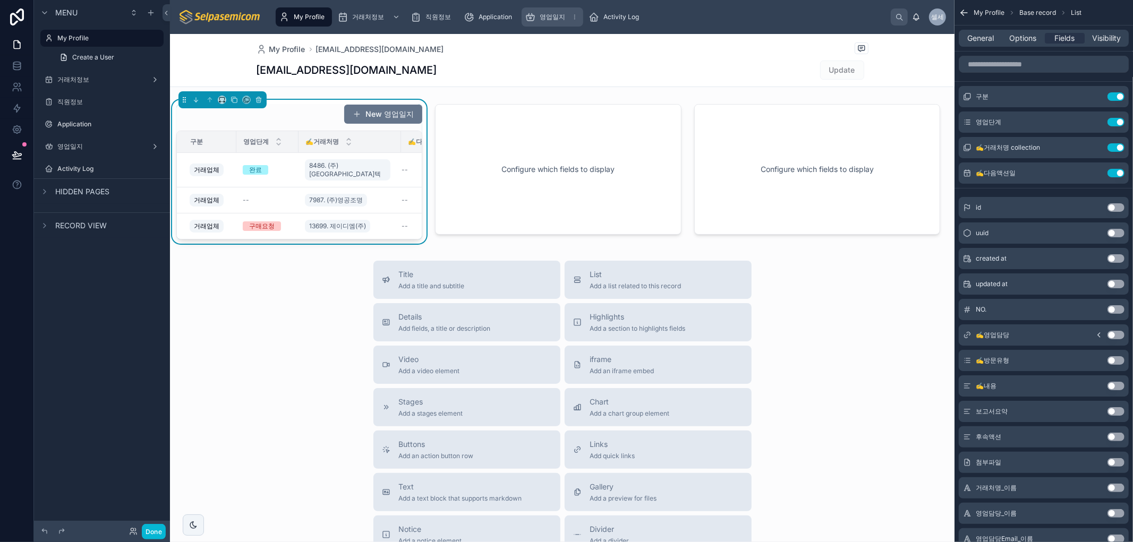
click at [289, 115] on div "New 영업일지" at bounding box center [299, 114] width 246 height 20
click at [251, 389] on div "Title Add a title and subtitle List Add a list related to this record Details A…" at bounding box center [562, 450] width 784 height 378
click at [268, 110] on div "New 영업일지" at bounding box center [299, 114] width 246 height 20
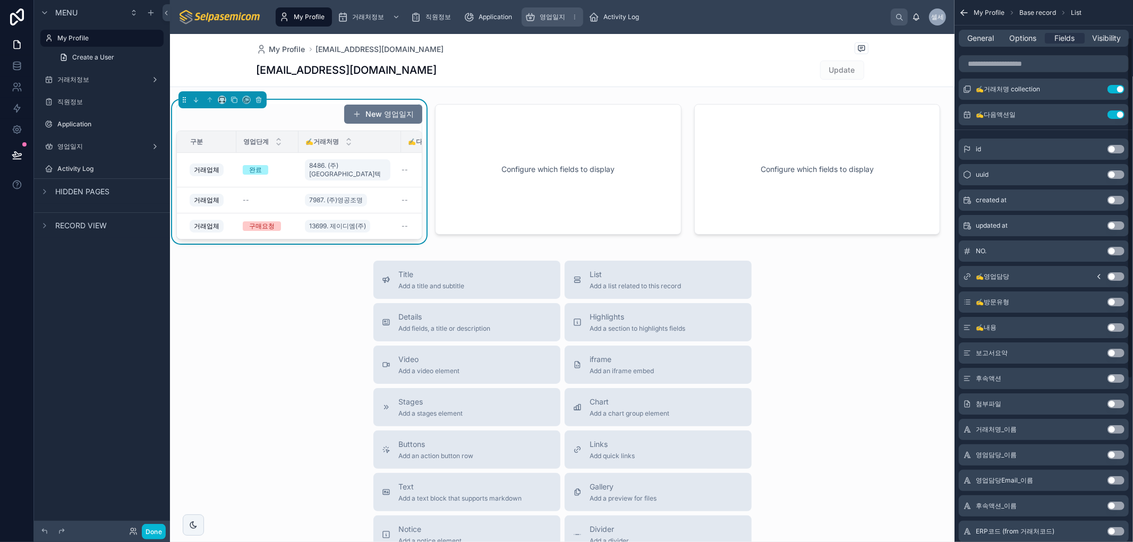
scroll to position [59, 0]
